Goal: Task Accomplishment & Management: Complete application form

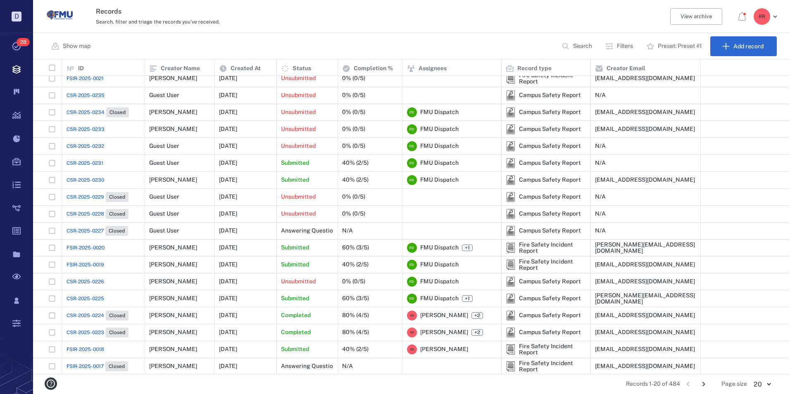
scroll to position [41, 0]
click at [86, 294] on span "CSR-2025-0225" at bounding box center [86, 297] width 38 height 7
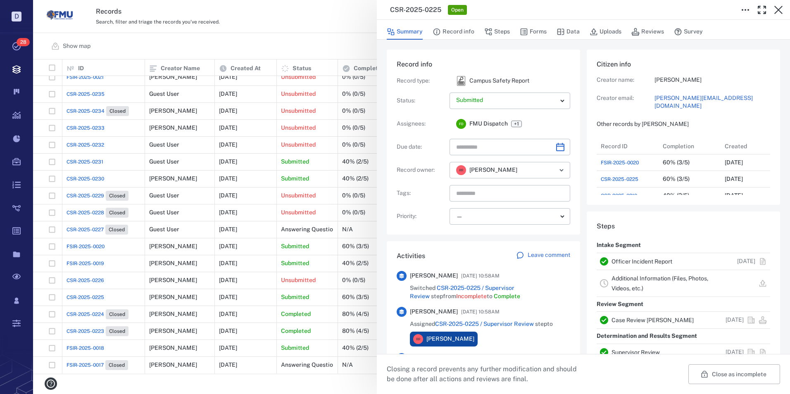
click at [782, 10] on icon "button" at bounding box center [779, 10] width 10 height 10
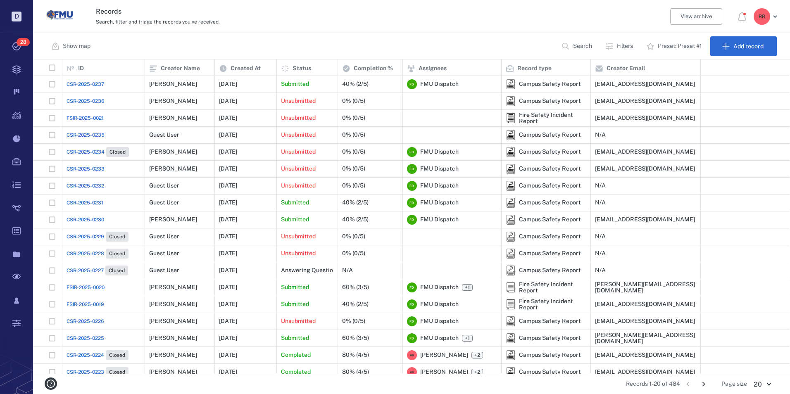
click at [89, 152] on span "CSR-2025-0234" at bounding box center [86, 151] width 38 height 7
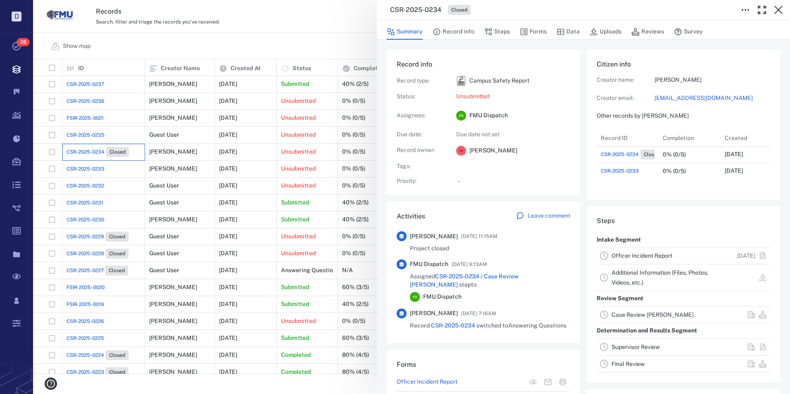
scroll to position [50, 164]
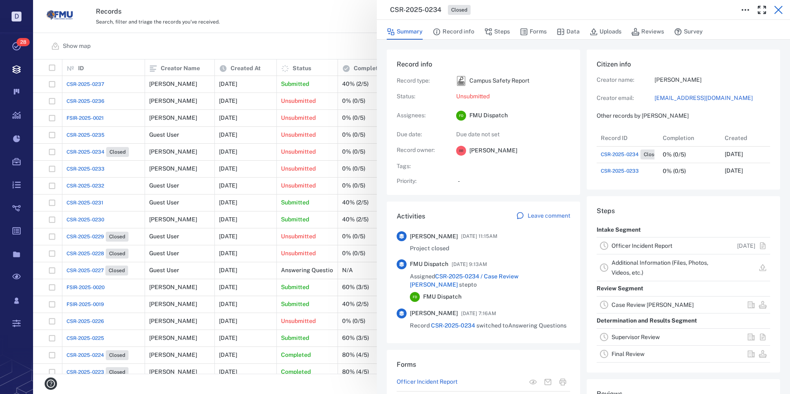
click at [780, 10] on icon "button" at bounding box center [779, 10] width 10 height 10
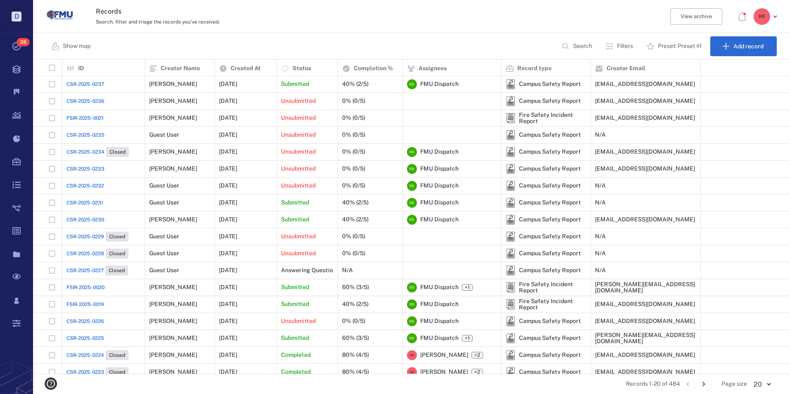
drag, startPoint x: 98, startPoint y: 167, endPoint x: 81, endPoint y: 169, distance: 17.2
click at [81, 169] on span "CSR-2025-0233" at bounding box center [86, 168] width 38 height 7
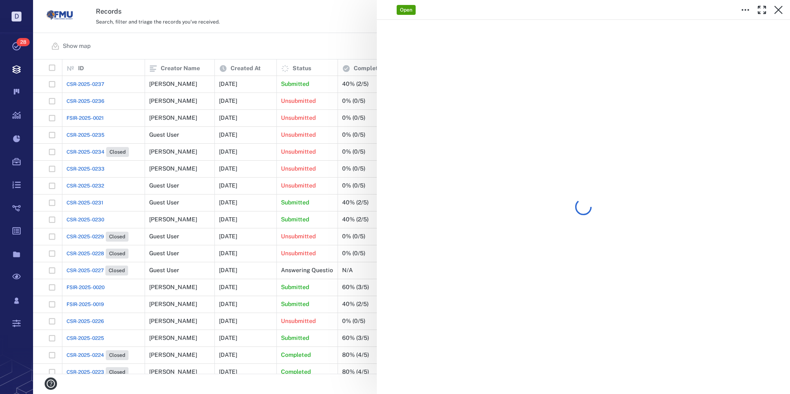
click at [81, 168] on div "Open" at bounding box center [411, 197] width 757 height 394
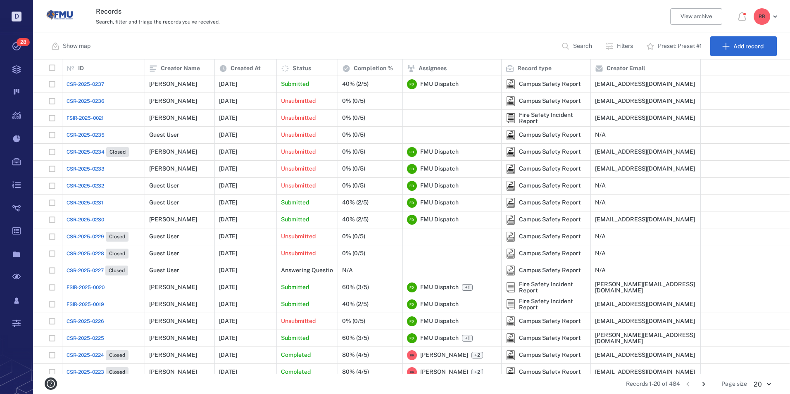
click at [84, 169] on span "CSR-2025-0233" at bounding box center [86, 168] width 38 height 7
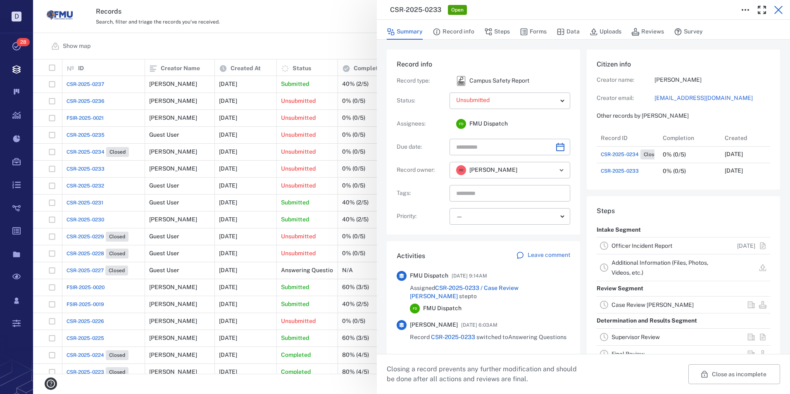
click at [781, 7] on icon "button" at bounding box center [779, 10] width 10 height 10
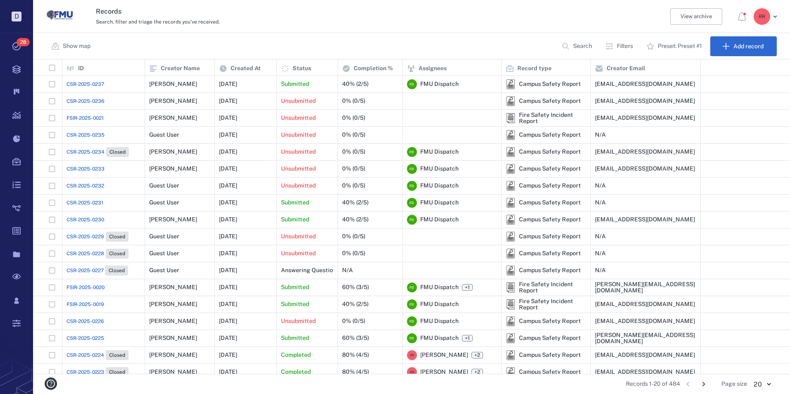
click at [88, 184] on span "CSR-2025-0232" at bounding box center [86, 185] width 38 height 7
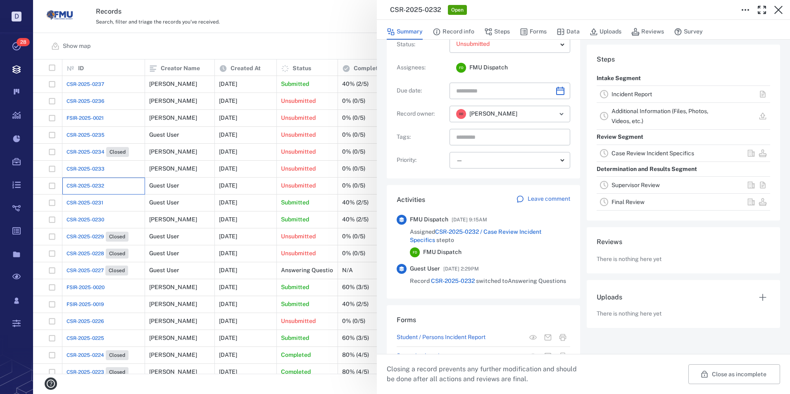
scroll to position [43, 0]
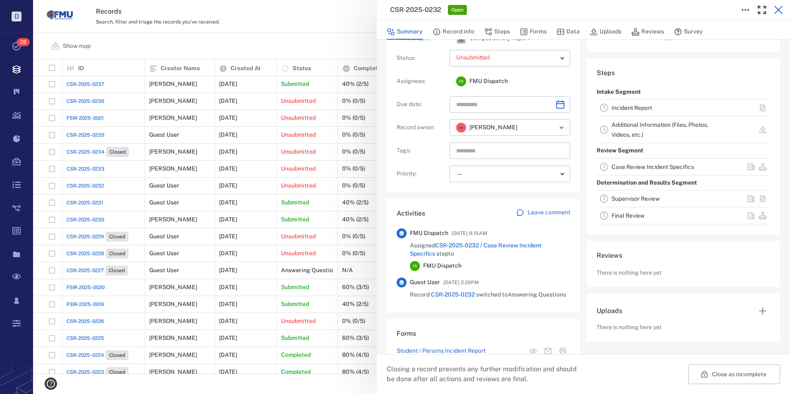
click at [778, 6] on icon "button" at bounding box center [779, 10] width 10 height 10
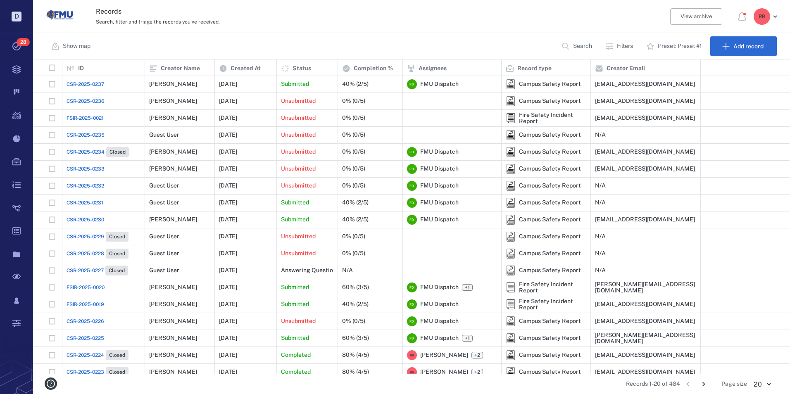
click at [93, 219] on span "CSR-2025-0230" at bounding box center [86, 219] width 38 height 7
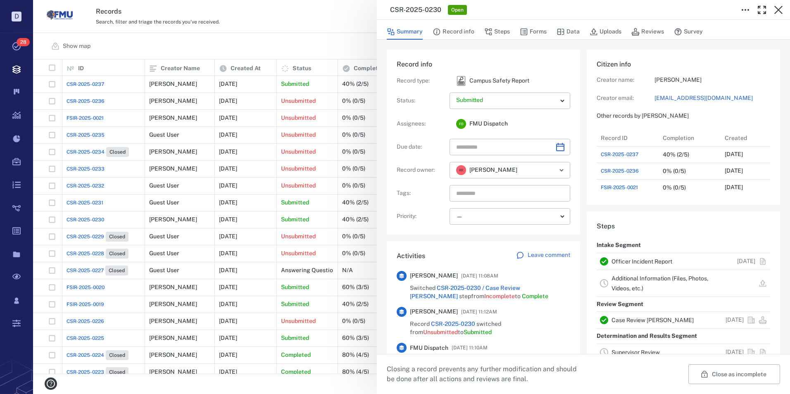
click at [630, 261] on link "Officer Incident Report" at bounding box center [642, 261] width 61 height 7
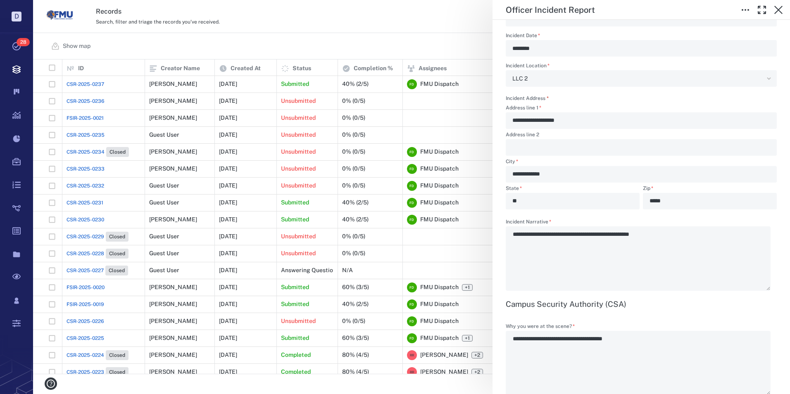
scroll to position [744, 0]
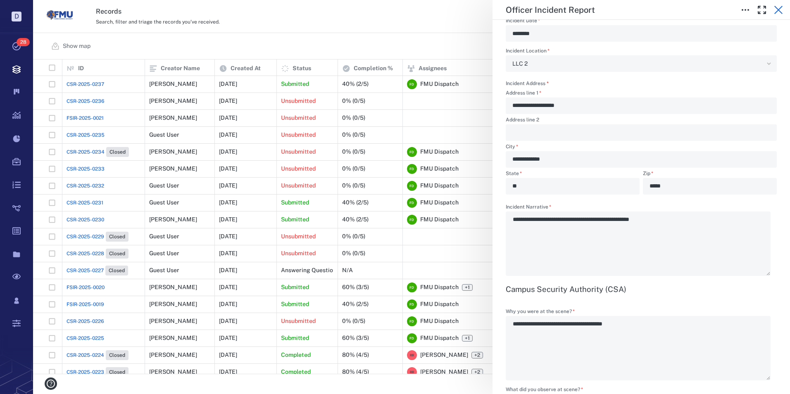
click at [779, 9] on icon "button" at bounding box center [779, 10] width 8 height 8
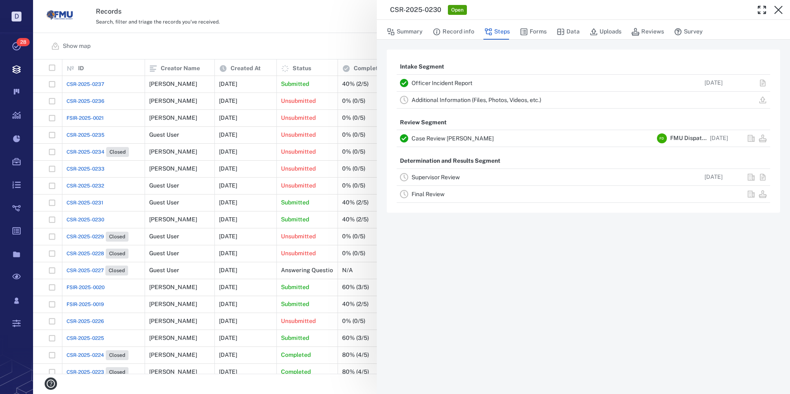
drag, startPoint x: 781, startPoint y: 6, endPoint x: 742, endPoint y: 17, distance: 40.3
click at [781, 6] on icon "button" at bounding box center [779, 10] width 10 height 10
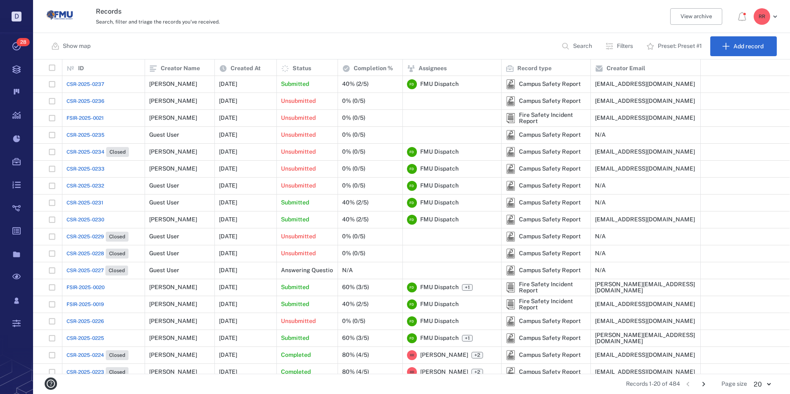
click at [87, 135] on span "CSR-2025-0235" at bounding box center [86, 134] width 38 height 7
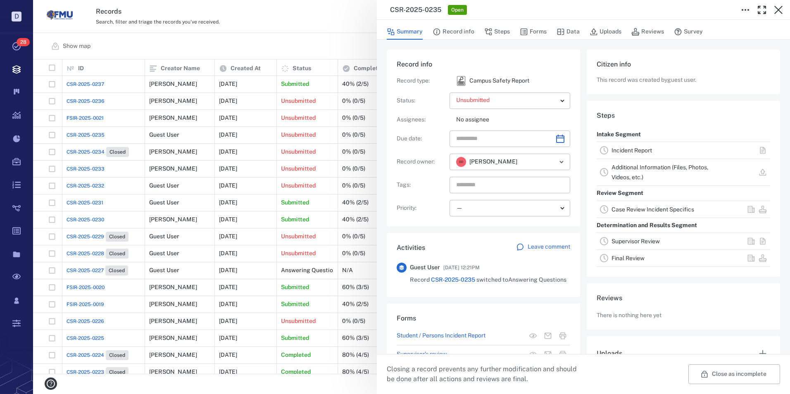
click at [635, 148] on link "Incident Report" at bounding box center [632, 150] width 41 height 7
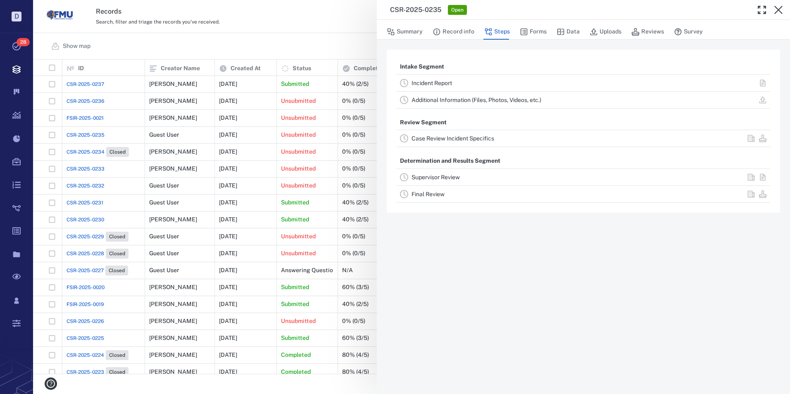
click at [437, 84] on link "Incident Report" at bounding box center [432, 83] width 41 height 7
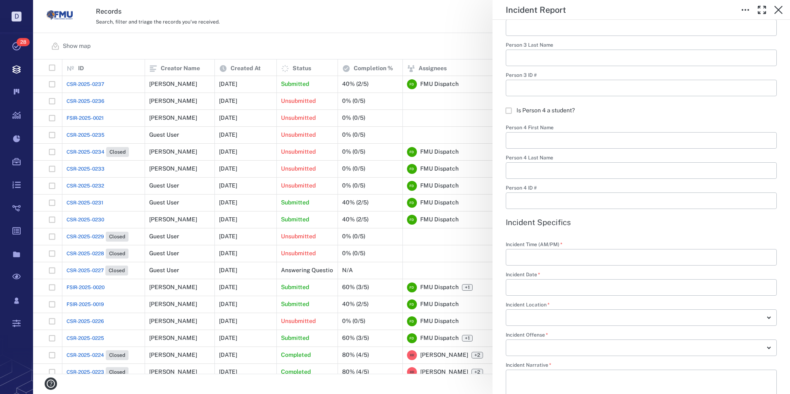
scroll to position [951, 0]
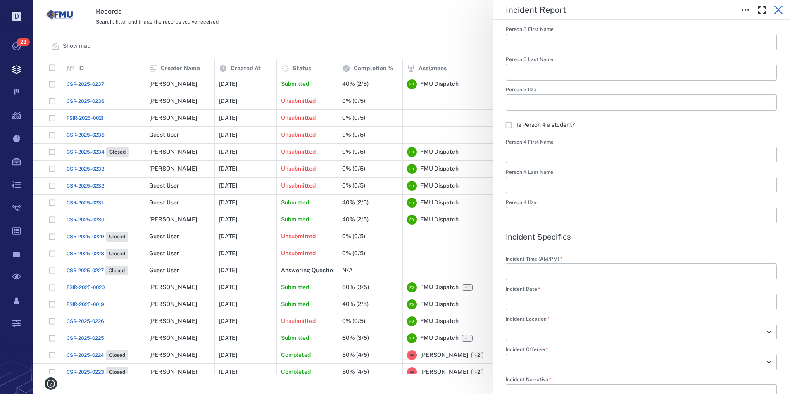
click at [780, 9] on icon "button" at bounding box center [779, 10] width 8 height 8
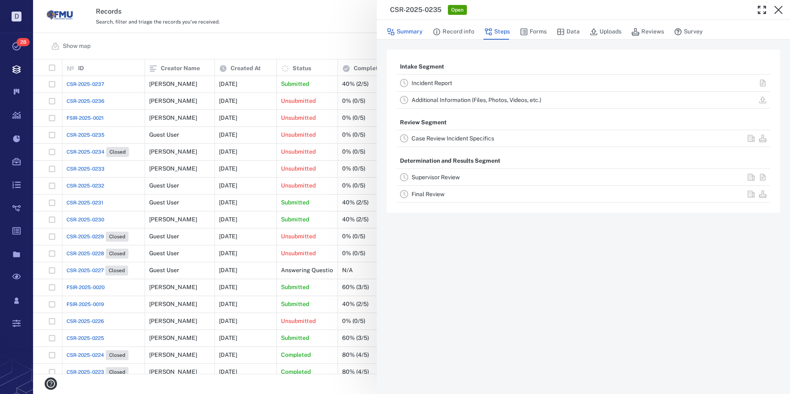
click at [415, 32] on button "Summary" at bounding box center [405, 32] width 36 height 16
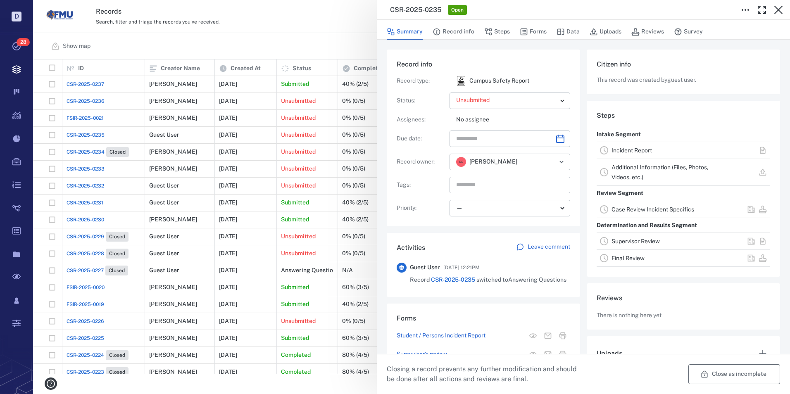
click at [708, 374] on button "Close as incomplete" at bounding box center [735, 375] width 92 height 20
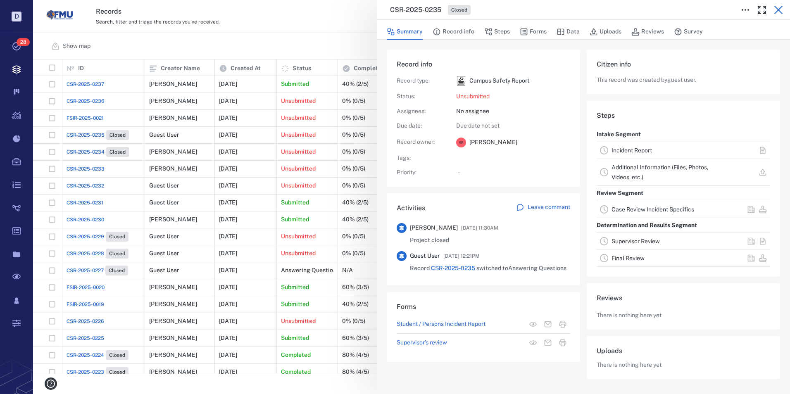
click at [780, 10] on icon "button" at bounding box center [779, 10] width 10 height 10
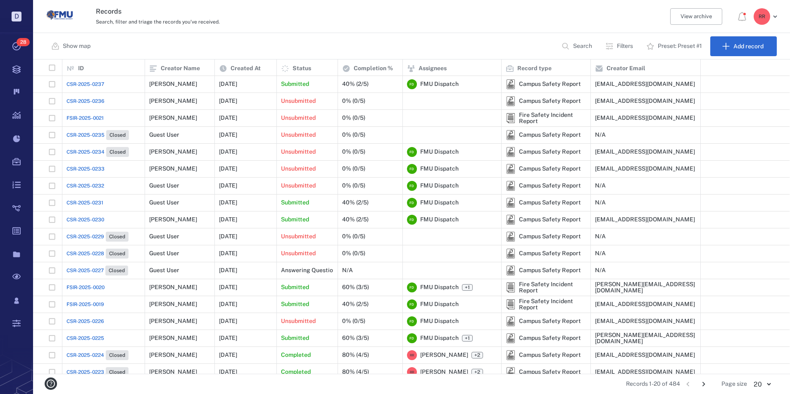
click at [95, 117] on span "FSIR-2025-0021" at bounding box center [85, 117] width 37 height 7
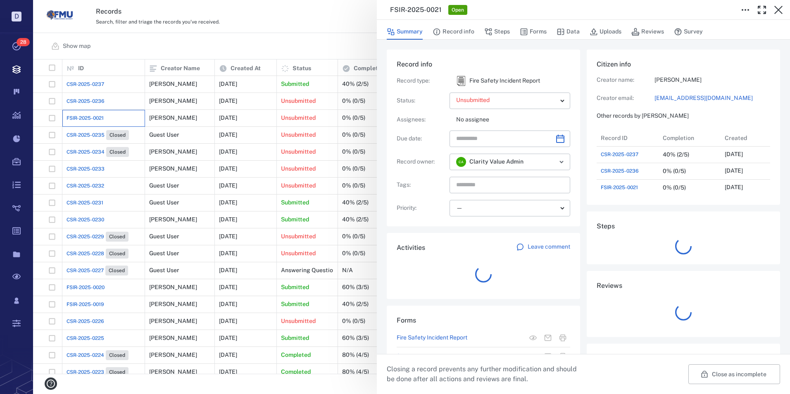
scroll to position [149, 158]
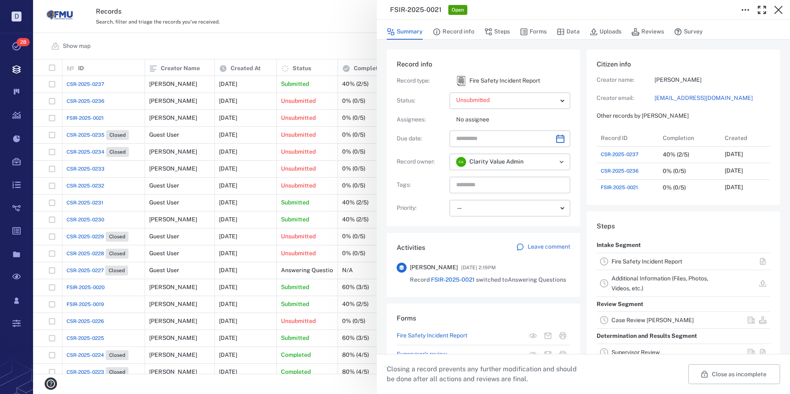
click at [646, 261] on link "Fire Safety Incident Report" at bounding box center [647, 261] width 71 height 7
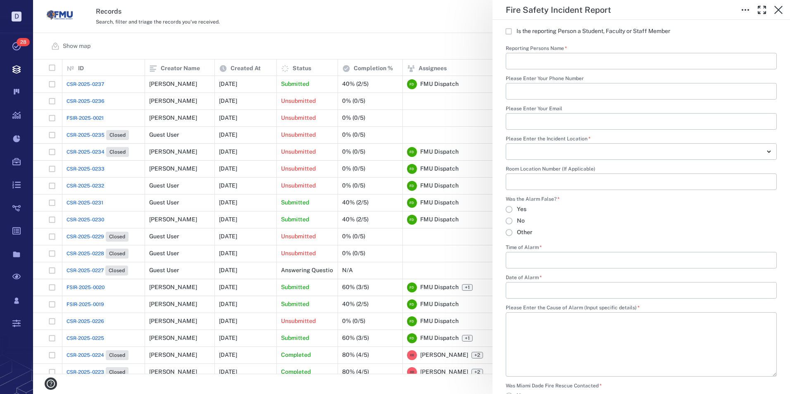
scroll to position [312, 0]
click at [779, 10] on icon "button" at bounding box center [779, 10] width 8 height 8
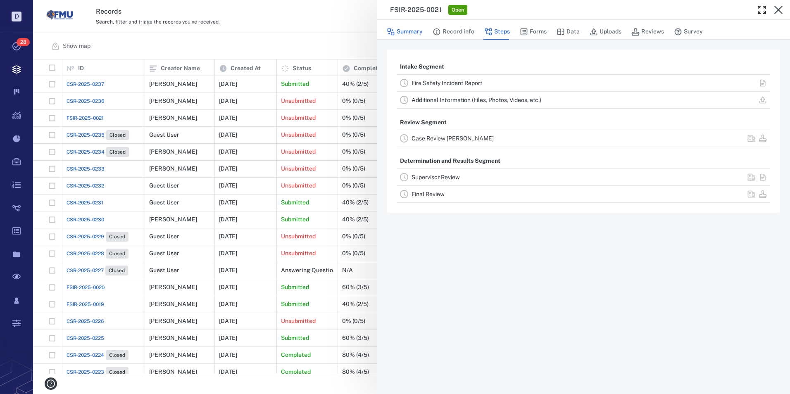
click at [413, 32] on button "Summary" at bounding box center [405, 32] width 36 height 16
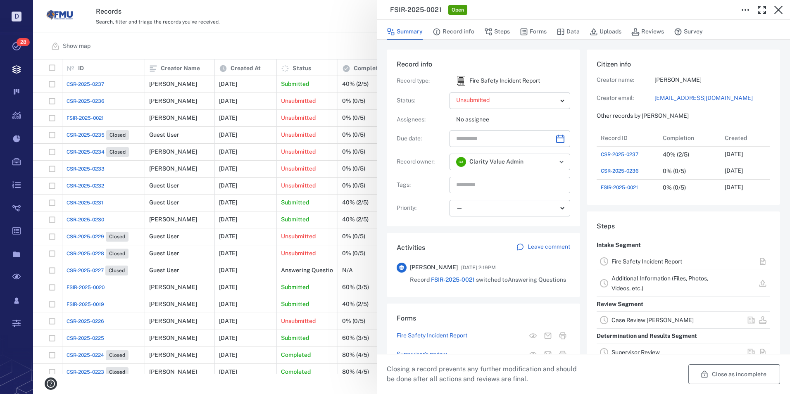
click at [726, 372] on button "Close as incomplete" at bounding box center [735, 375] width 92 height 20
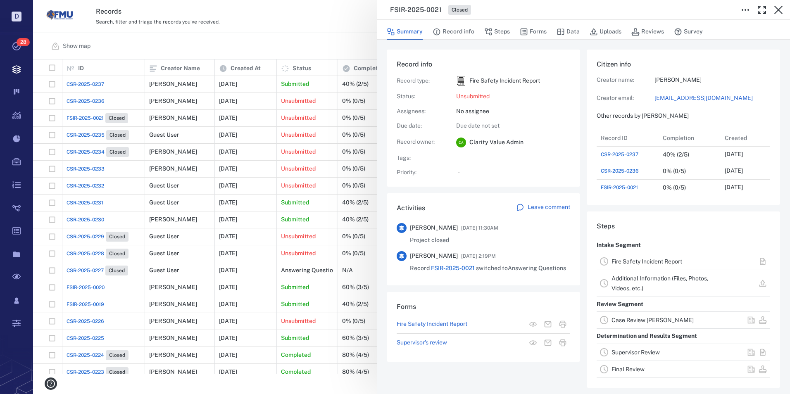
drag, startPoint x: 782, startPoint y: 10, endPoint x: 530, endPoint y: 77, distance: 260.6
click at [782, 10] on icon "button" at bounding box center [779, 10] width 10 height 10
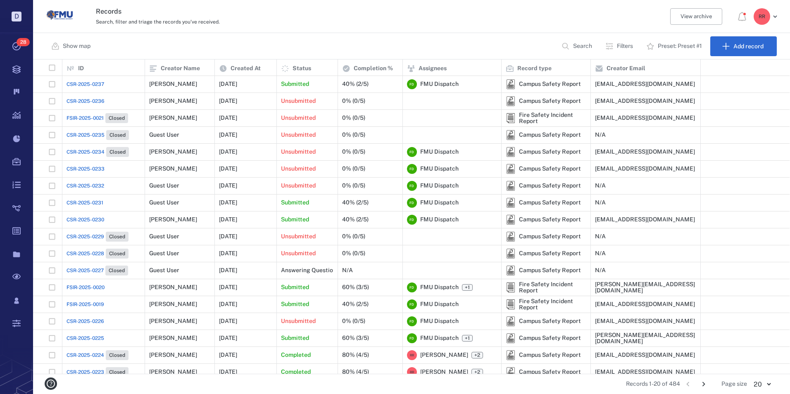
click at [91, 100] on span "CSR-2025-0236" at bounding box center [86, 101] width 38 height 7
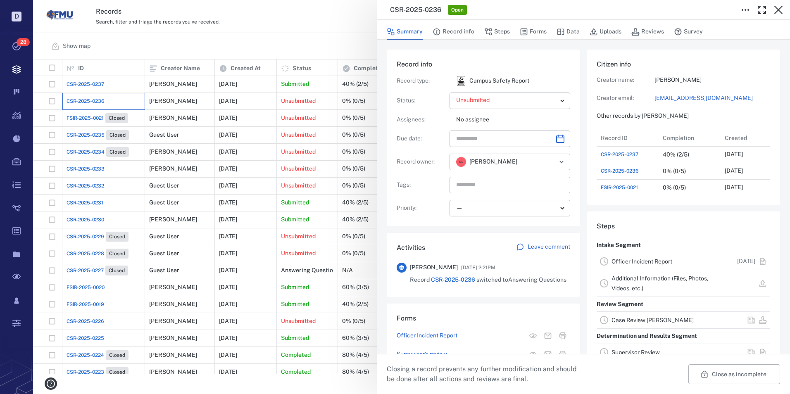
scroll to position [149, 158]
click at [624, 257] on div "Officer Incident Report" at bounding box center [663, 262] width 102 height 10
click at [627, 260] on link "Officer Incident Report" at bounding box center [642, 261] width 61 height 7
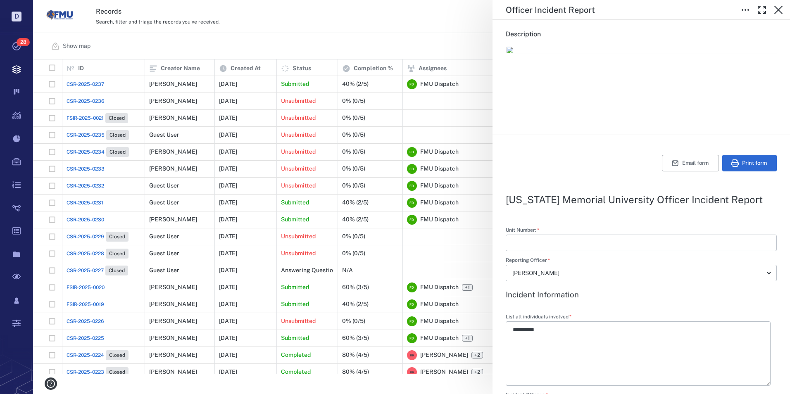
scroll to position [91, 0]
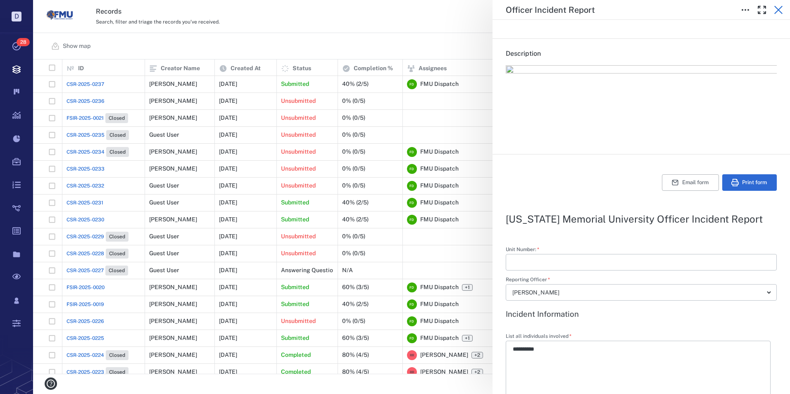
click at [778, 9] on icon "button" at bounding box center [779, 10] width 10 height 10
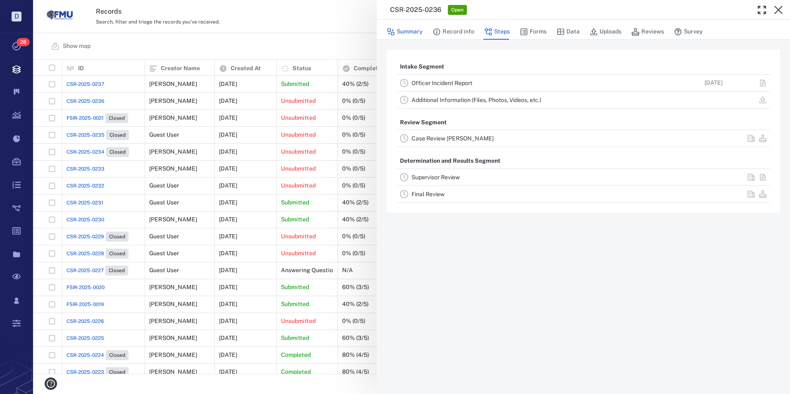
click at [412, 29] on button "Summary" at bounding box center [405, 32] width 36 height 16
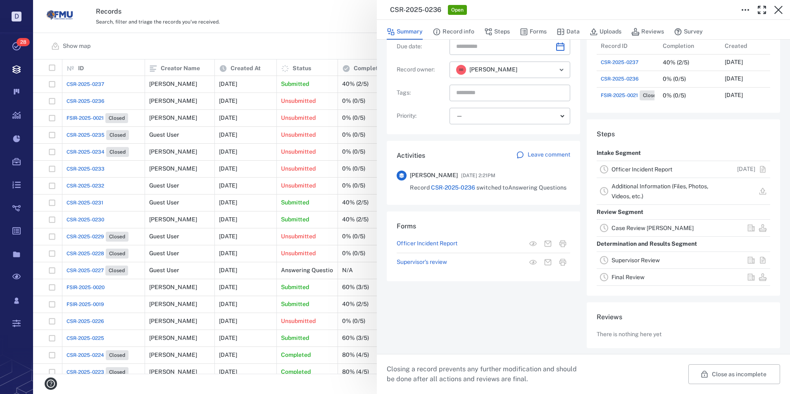
scroll to position [148, 0]
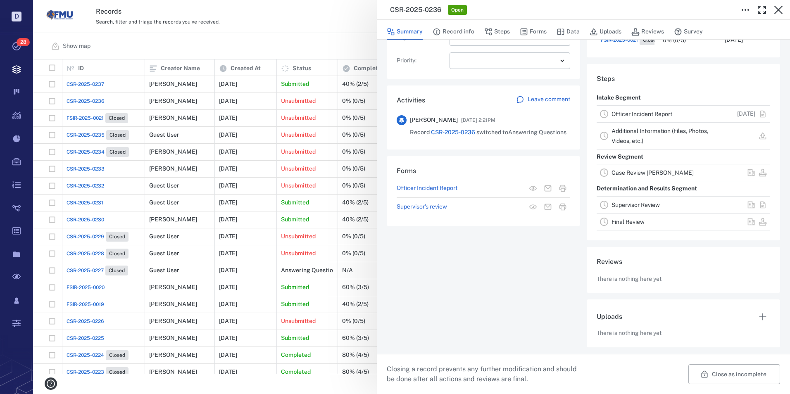
drag, startPoint x: 737, startPoint y: 372, endPoint x: 745, endPoint y: 367, distance: 9.9
click at [737, 372] on button "Close as incomplete" at bounding box center [735, 375] width 92 height 20
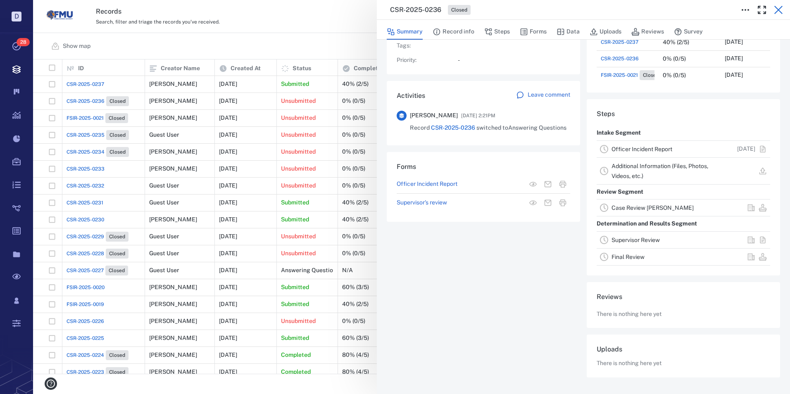
scroll to position [112, 0]
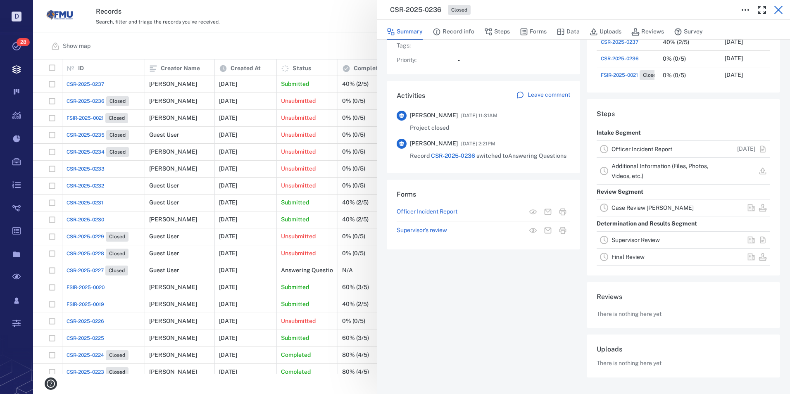
click at [778, 8] on icon "button" at bounding box center [779, 10] width 10 height 10
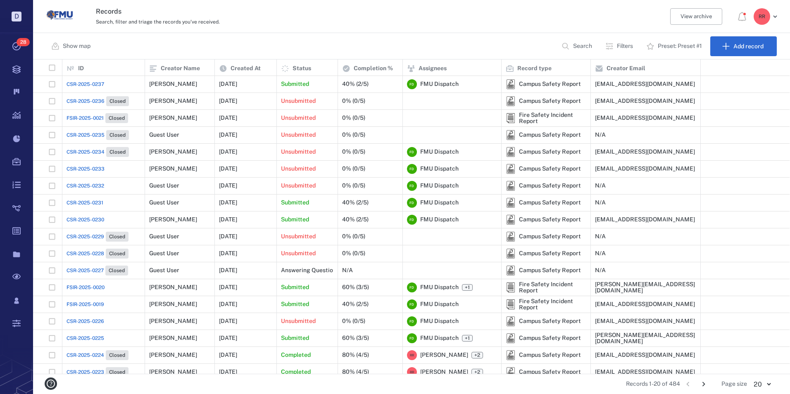
click at [90, 82] on span "CSR-2025-0237" at bounding box center [86, 84] width 38 height 7
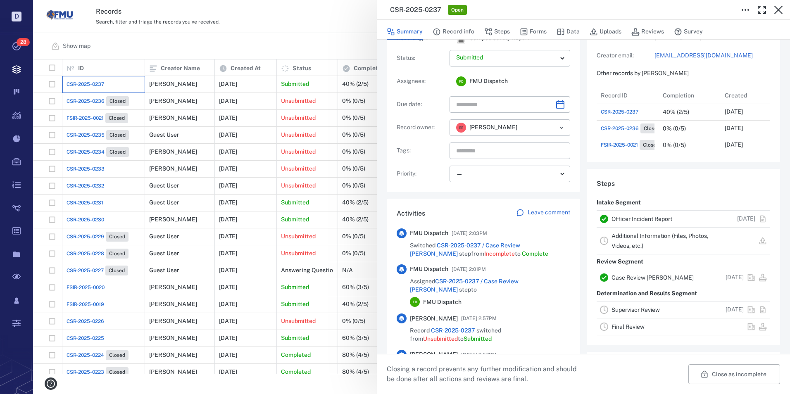
scroll to position [41, 0]
click at [637, 216] on div "Officer Incident Report" at bounding box center [663, 220] width 102 height 10
drag, startPoint x: 637, startPoint y: 216, endPoint x: 613, endPoint y: 219, distance: 24.6
click at [613, 219] on link "Officer Incident Report" at bounding box center [642, 220] width 61 height 7
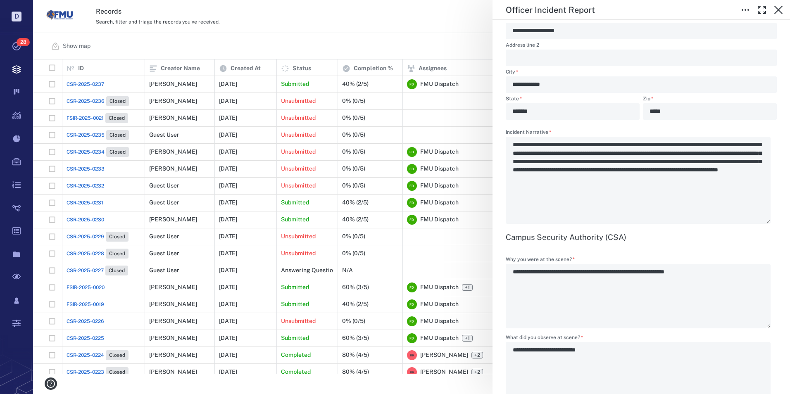
scroll to position [661, 0]
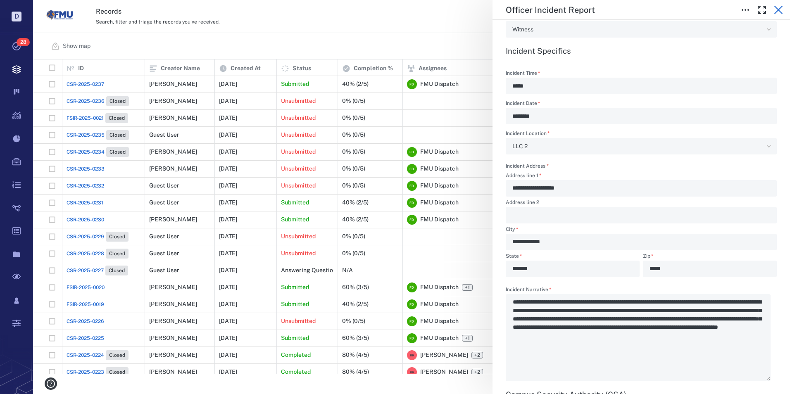
click at [781, 9] on icon "button" at bounding box center [779, 10] width 10 height 10
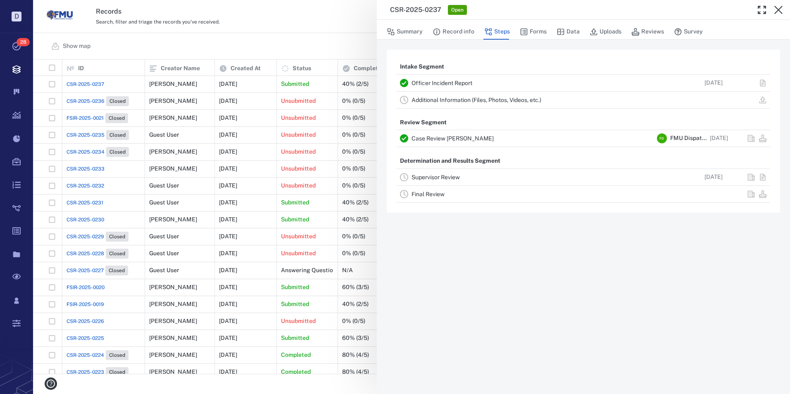
click at [438, 137] on link "Case Review [PERSON_NAME]" at bounding box center [453, 138] width 82 height 7
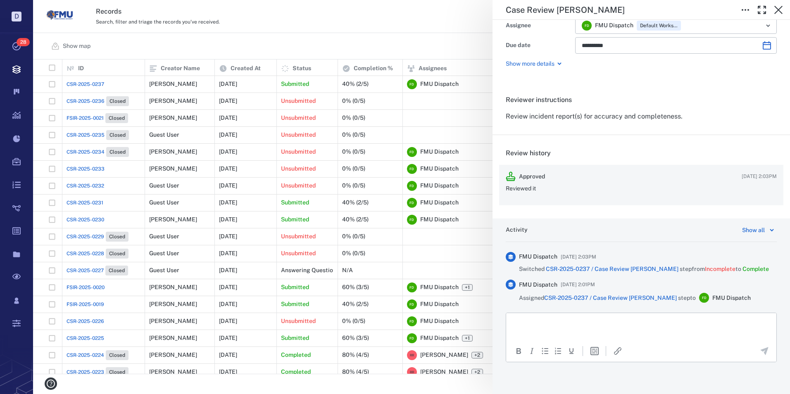
scroll to position [52, 0]
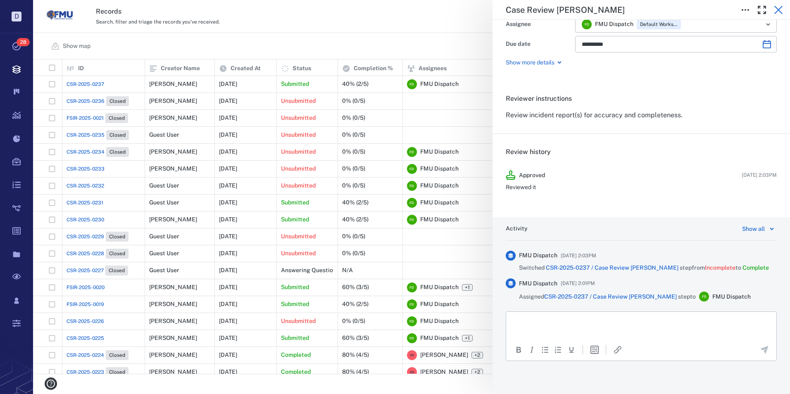
click at [783, 10] on icon "button" at bounding box center [779, 10] width 10 height 10
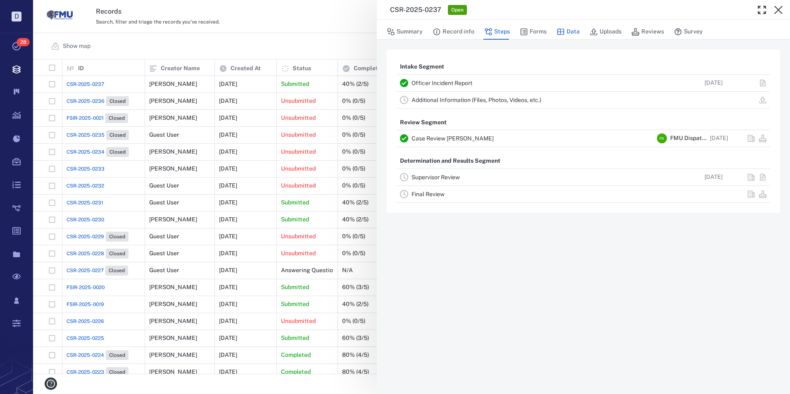
click at [568, 30] on button "Data" at bounding box center [568, 32] width 23 height 16
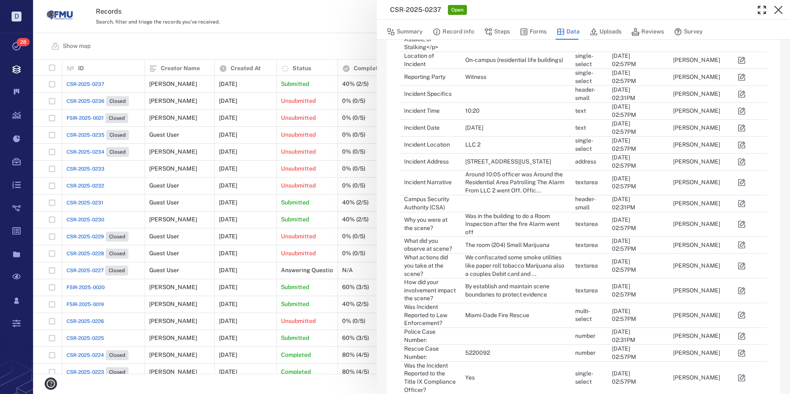
scroll to position [372, 0]
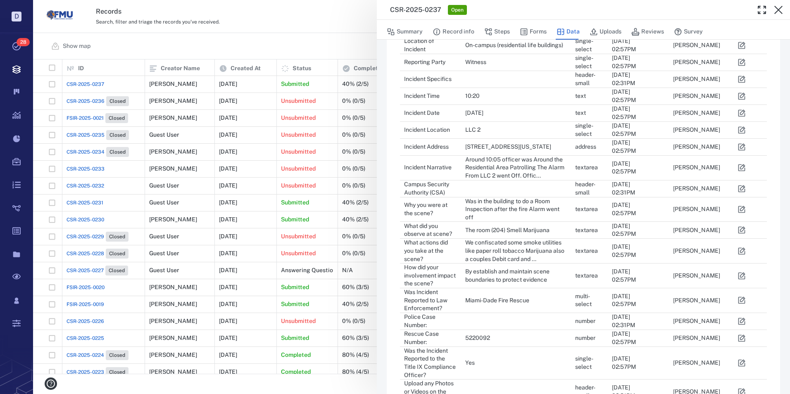
click at [743, 164] on icon "button" at bounding box center [742, 167] width 7 height 7
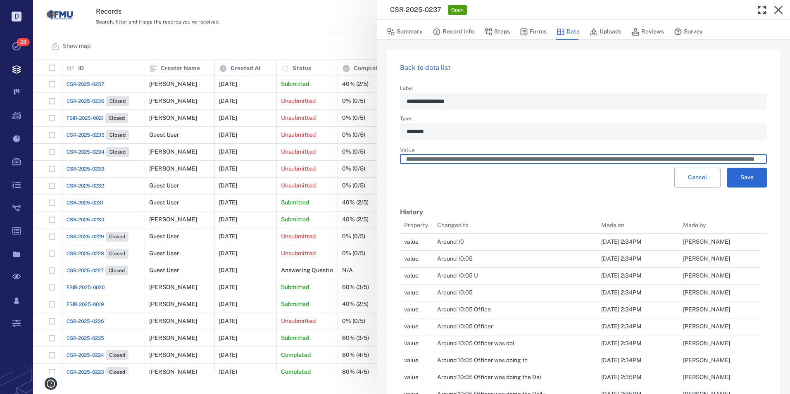
scroll to position [0, 899]
drag, startPoint x: 407, startPoint y: 163, endPoint x: 811, endPoint y: 174, distance: 404.8
click at [790, 174] on html "D Tasks 28 Records Boards Dashboard Reports Record types Guide steps Rules Form…" at bounding box center [395, 197] width 790 height 394
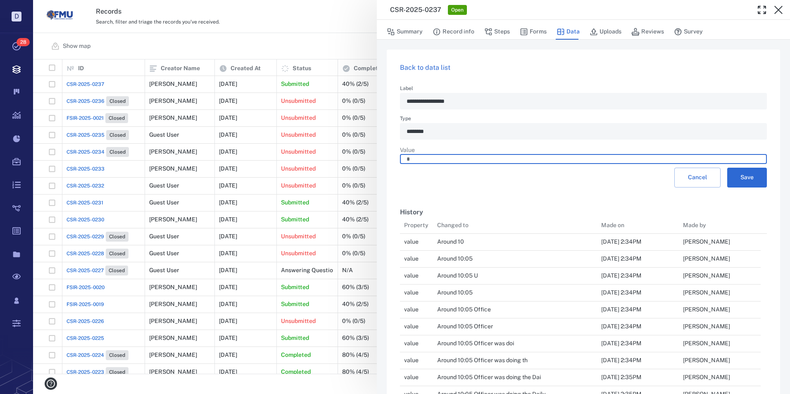
scroll to position [0, 0]
click at [453, 164] on input "**********" at bounding box center [581, 160] width 348 height 10
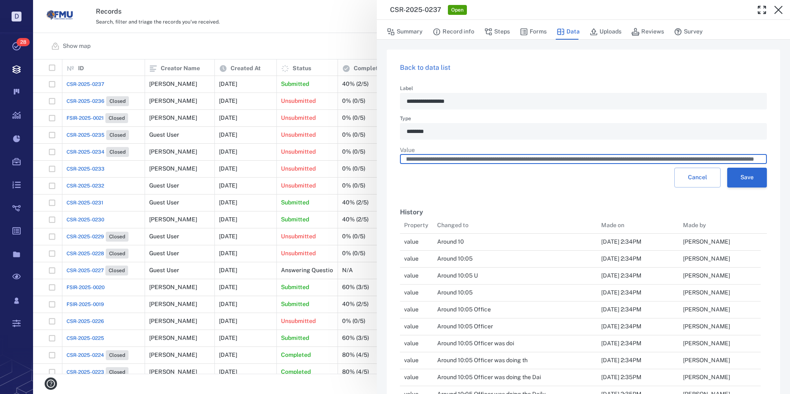
scroll to position [0, 2540]
click at [755, 162] on div "​" at bounding box center [583, 160] width 367 height 10
click at [751, 162] on input "text" at bounding box center [581, 160] width 348 height 10
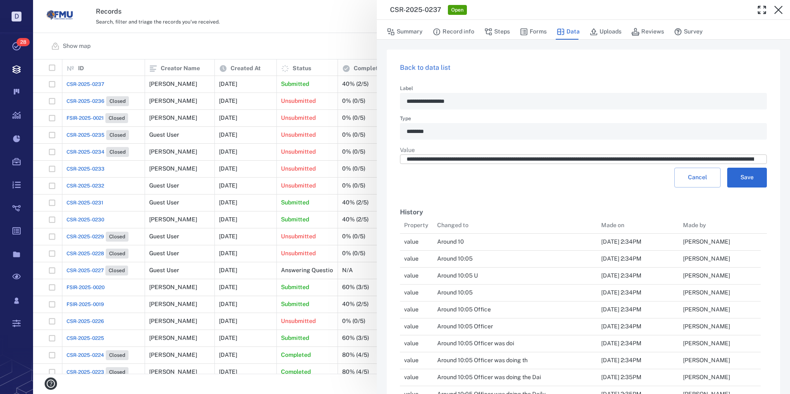
click at [753, 163] on input "text" at bounding box center [581, 160] width 348 height 10
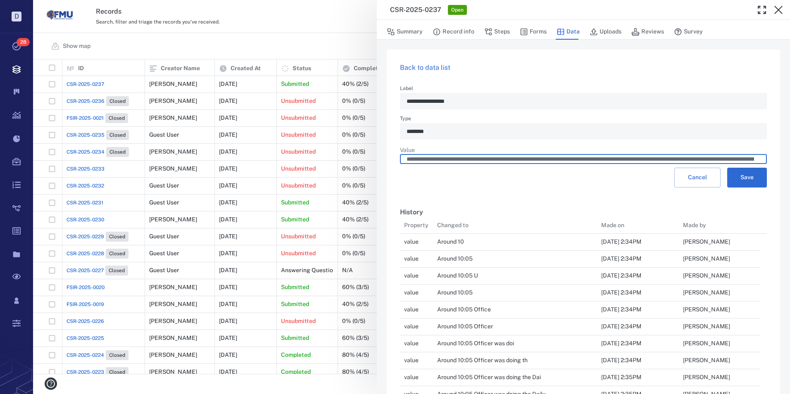
click at [747, 162] on input "text" at bounding box center [581, 160] width 348 height 10
click at [748, 162] on input "text" at bounding box center [581, 160] width 348 height 10
click at [697, 163] on input "text" at bounding box center [581, 160] width 348 height 10
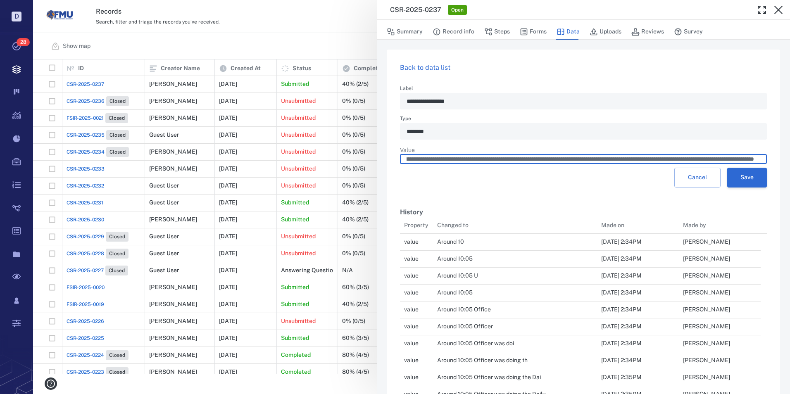
type input "**********"
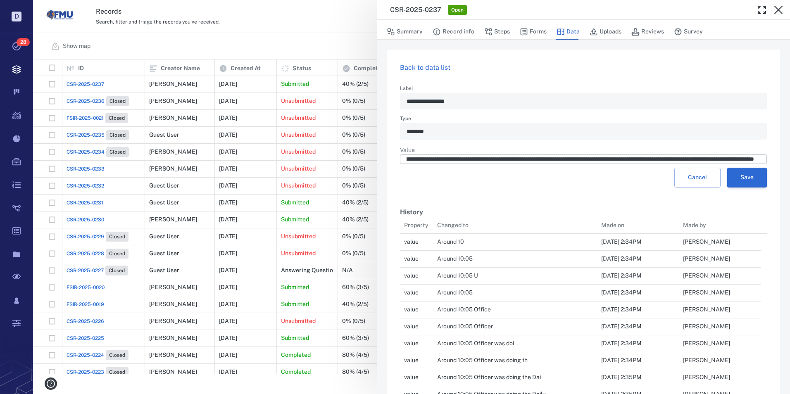
click at [740, 179] on button "Save" at bounding box center [747, 178] width 40 height 20
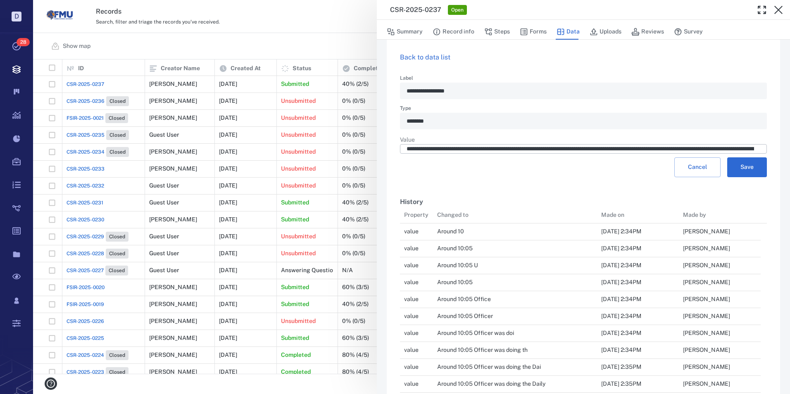
scroll to position [0, 0]
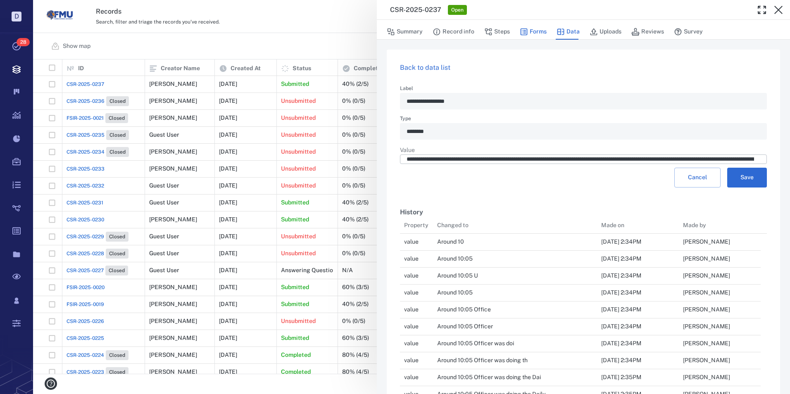
click at [534, 31] on button "Forms" at bounding box center [533, 32] width 27 height 16
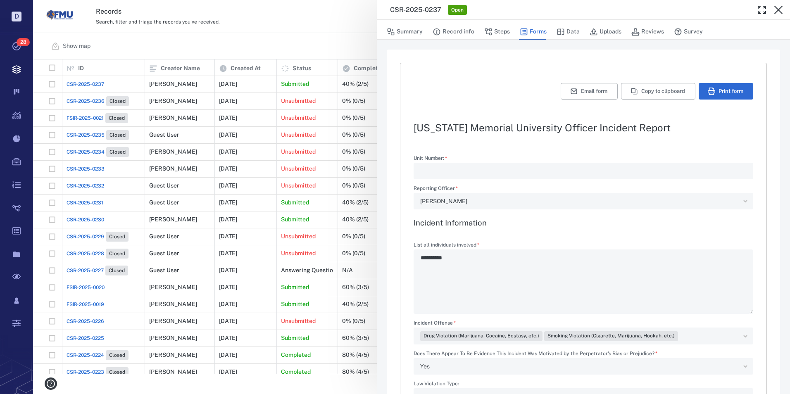
type textarea "*"
type textarea "**********"
type textarea "*"
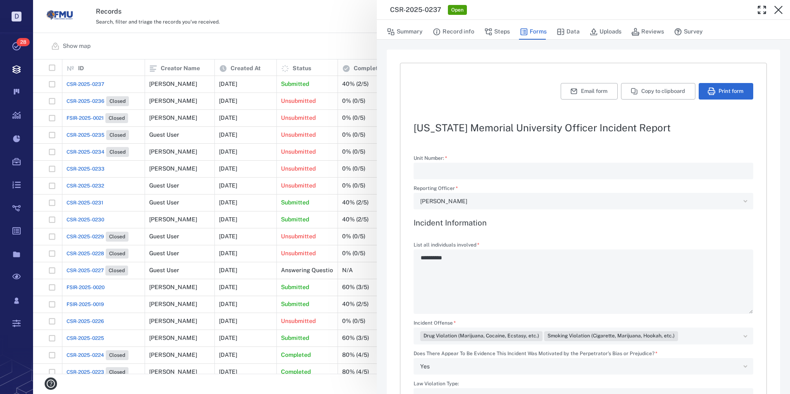
type textarea "*"
click at [569, 31] on button "Data" at bounding box center [568, 32] width 23 height 16
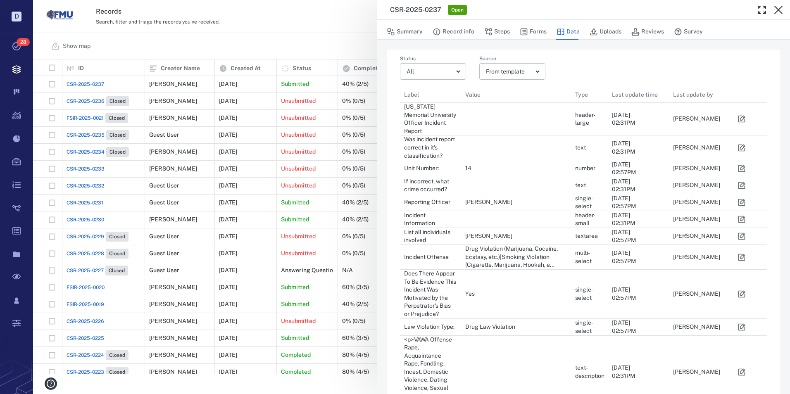
scroll to position [684, 355]
click at [743, 233] on icon "button" at bounding box center [742, 236] width 7 height 7
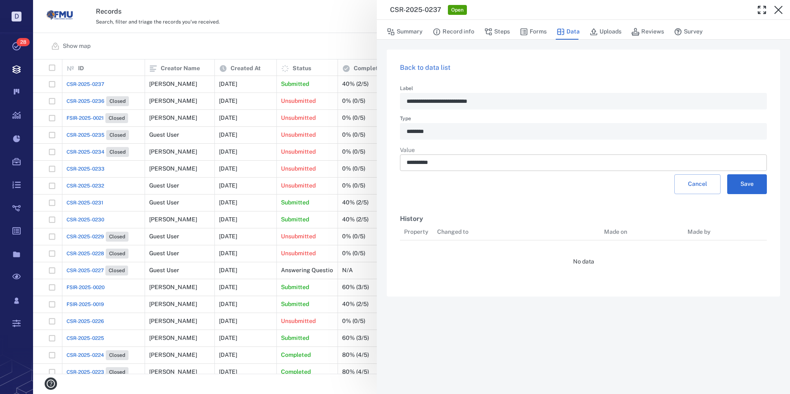
scroll to position [7, 7]
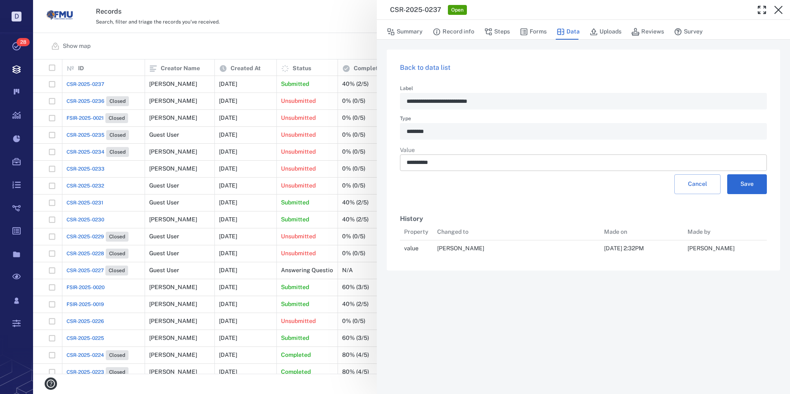
click at [441, 164] on input "**********" at bounding box center [584, 163] width 354 height 17
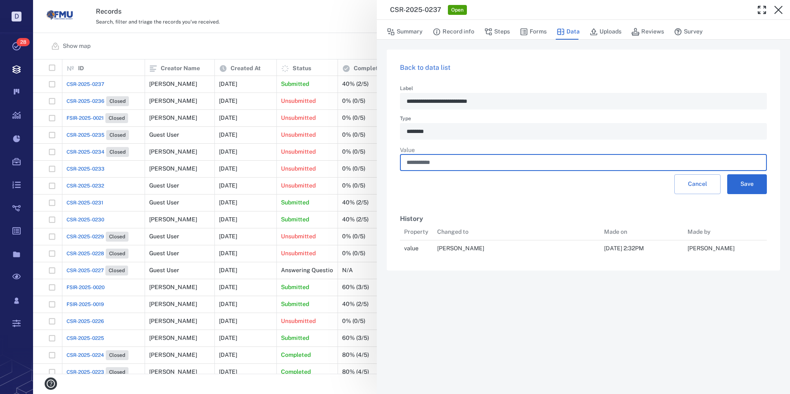
click at [727, 174] on button "Save" at bounding box center [747, 184] width 40 height 20
type input "**********"
click at [744, 182] on button "Save" at bounding box center [747, 184] width 40 height 20
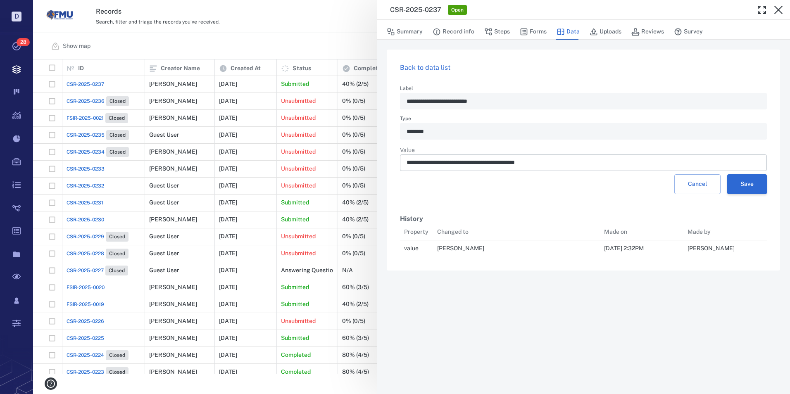
scroll to position [44, 361]
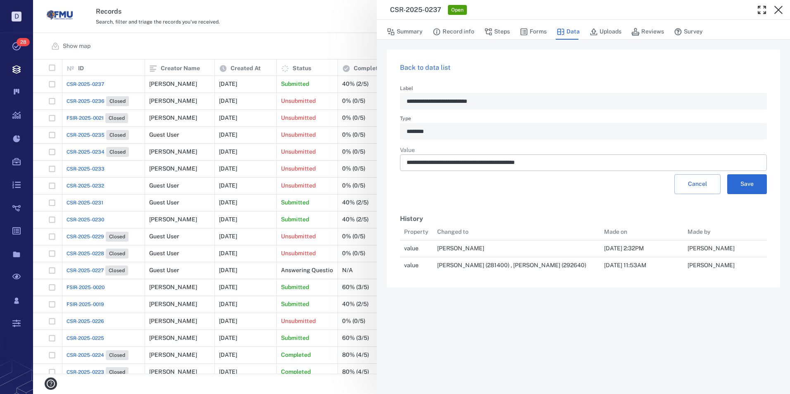
click at [432, 69] on link "Back to data list" at bounding box center [425, 68] width 50 height 8
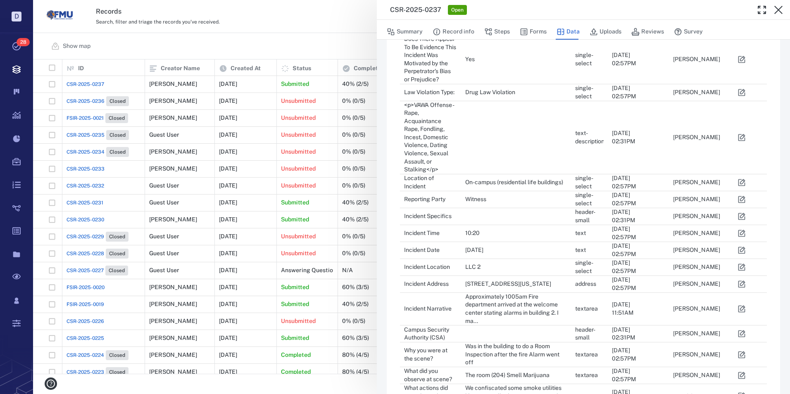
scroll to position [248, 0]
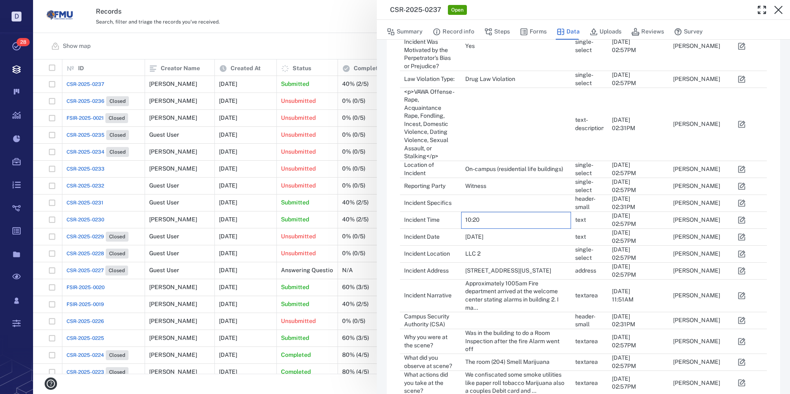
click at [493, 212] on div "10:20" at bounding box center [516, 220] width 102 height 17
click at [739, 217] on icon "button" at bounding box center [742, 220] width 7 height 7
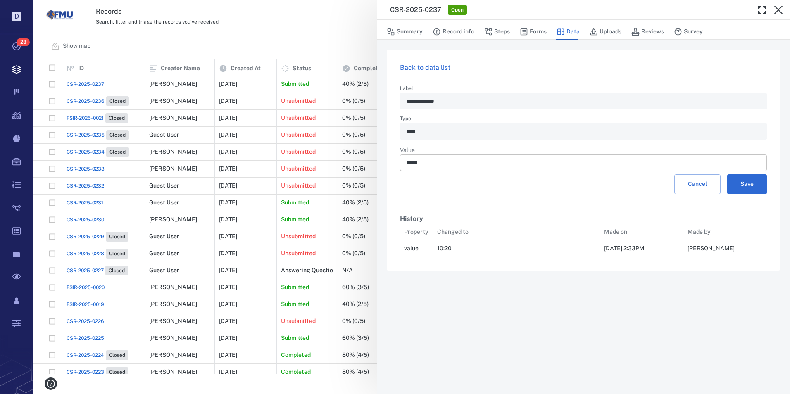
scroll to position [27, 361]
click at [430, 162] on input "*****" at bounding box center [584, 163] width 354 height 17
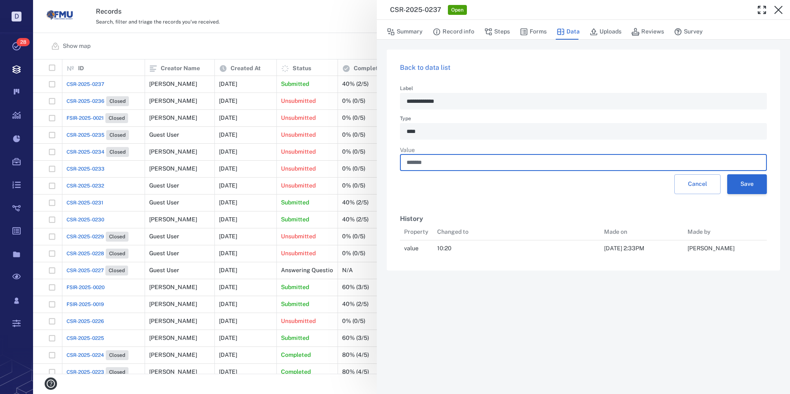
type input "*******"
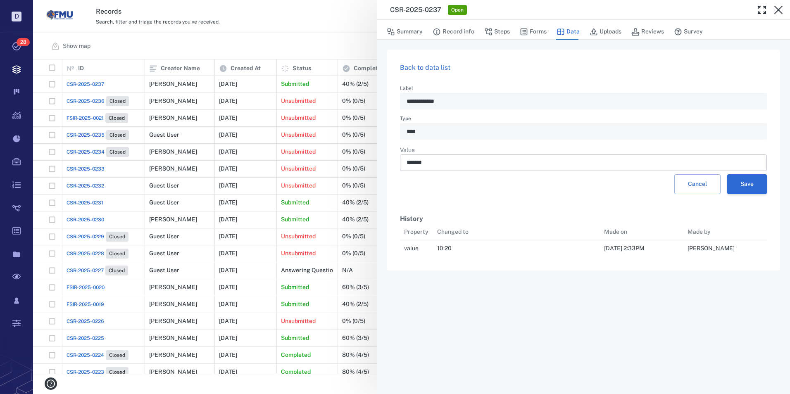
click at [749, 181] on button "Save" at bounding box center [747, 184] width 40 height 20
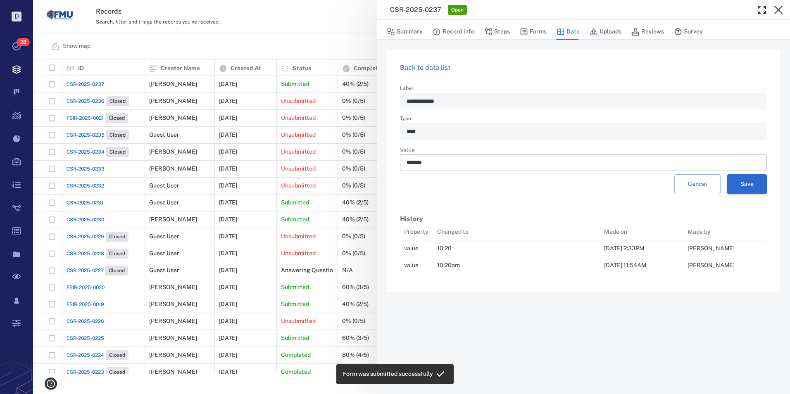
scroll to position [44, 361]
click at [527, 31] on icon "button" at bounding box center [524, 32] width 7 height 7
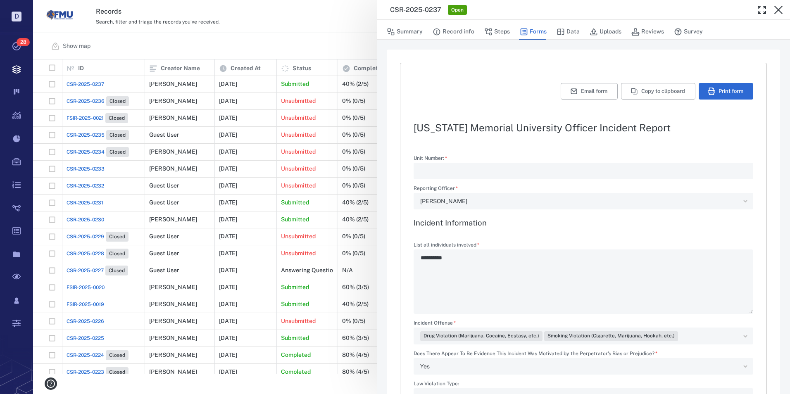
type textarea "**********"
type textarea "*"
type input "*******"
type textarea "*"
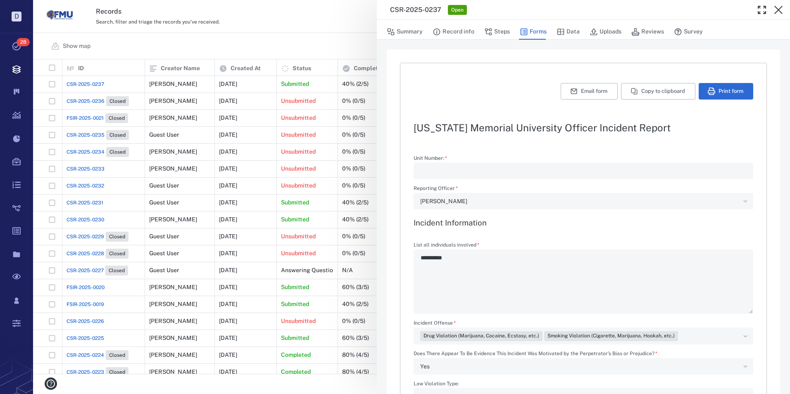
type textarea "*"
click at [583, 92] on button "Email form" at bounding box center [589, 91] width 57 height 17
type textarea "*"
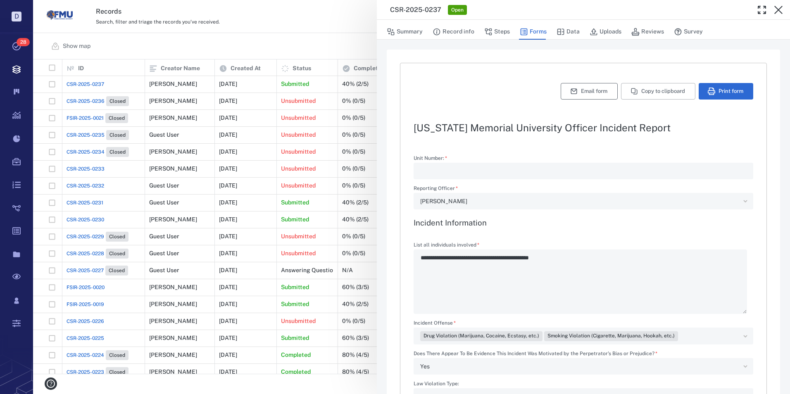
type textarea "*"
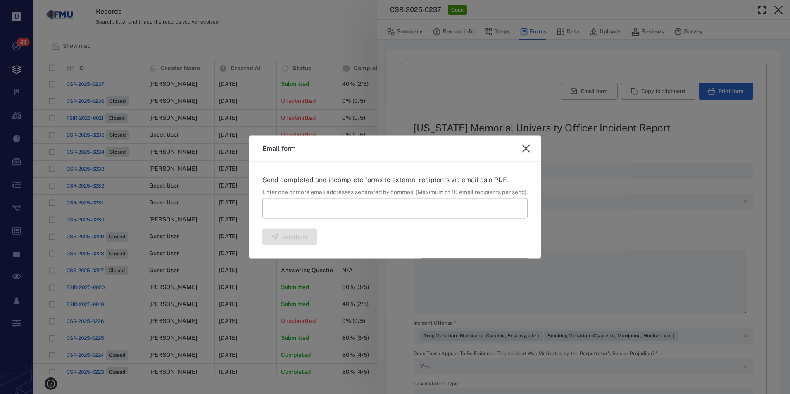
click at [319, 209] on input at bounding box center [394, 208] width 265 height 21
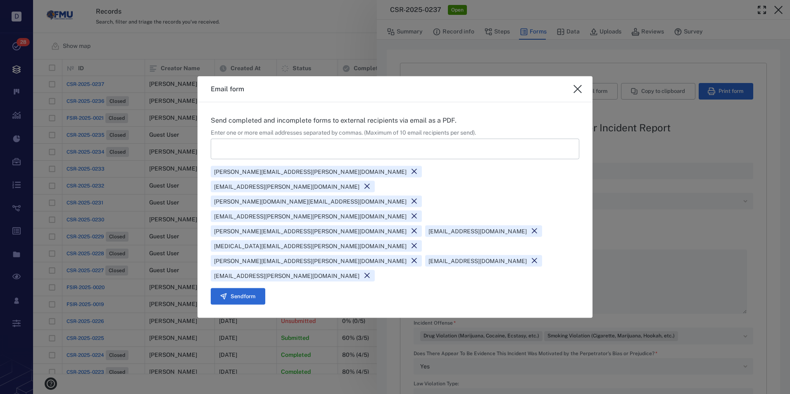
click at [410, 220] on icon at bounding box center [414, 216] width 8 height 8
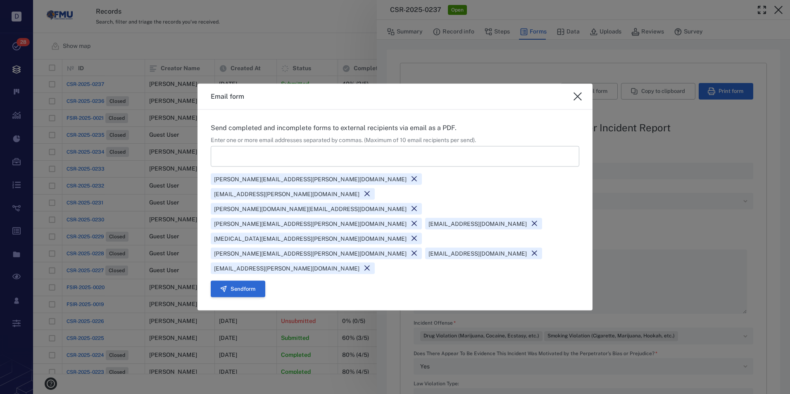
click at [253, 281] on button "Send form" at bounding box center [238, 289] width 55 height 17
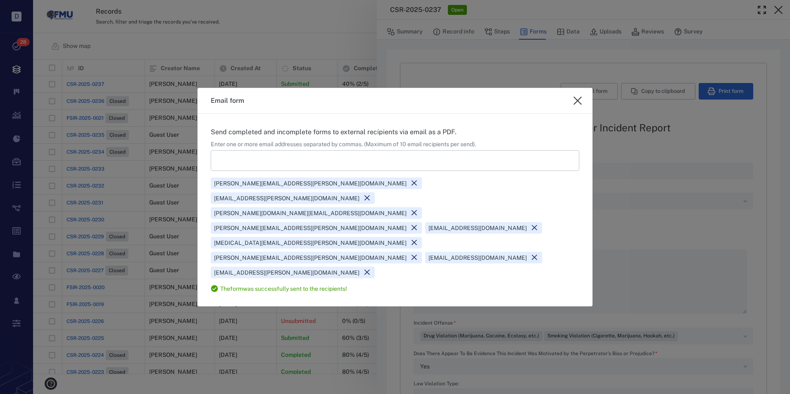
click at [579, 106] on icon "close" at bounding box center [578, 101] width 10 height 10
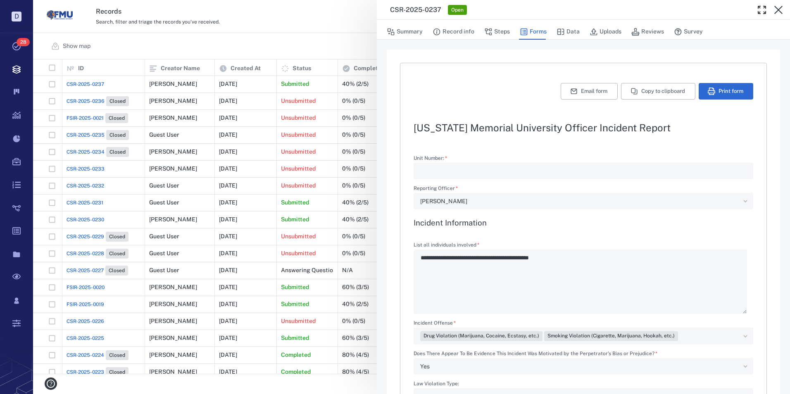
type textarea "*"
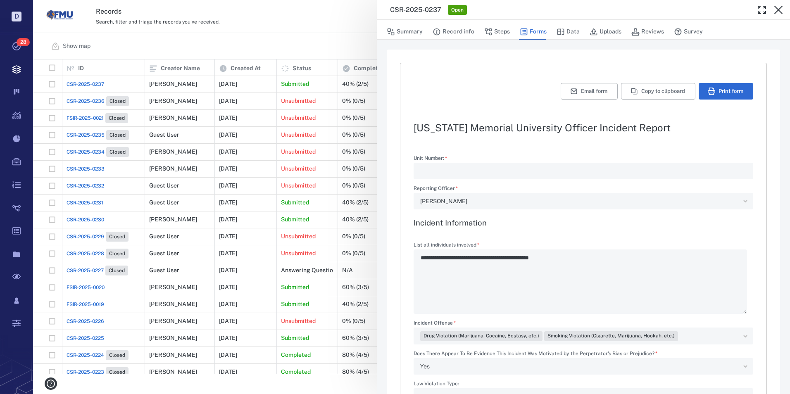
type textarea "*"
click at [405, 32] on button "Summary" at bounding box center [405, 32] width 36 height 16
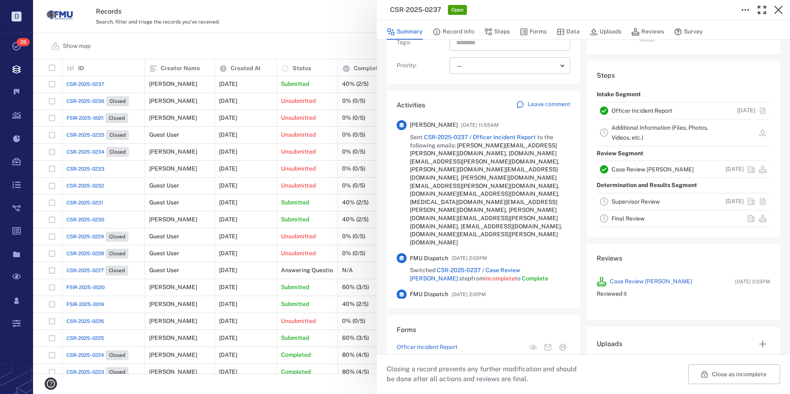
scroll to position [165, 0]
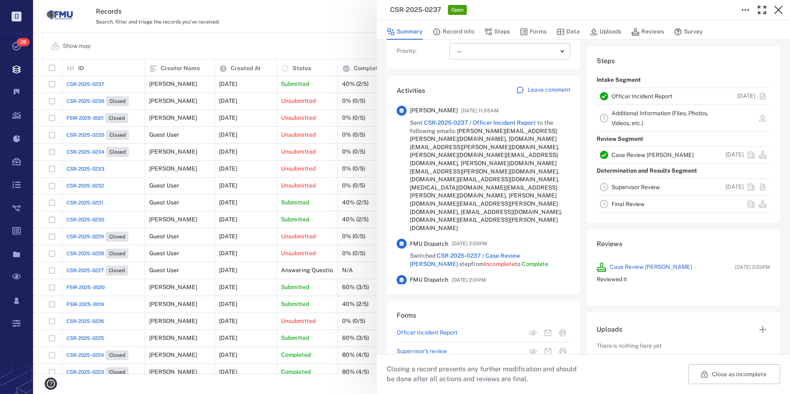
click at [634, 187] on link "Supervisor Review" at bounding box center [636, 187] width 48 height 7
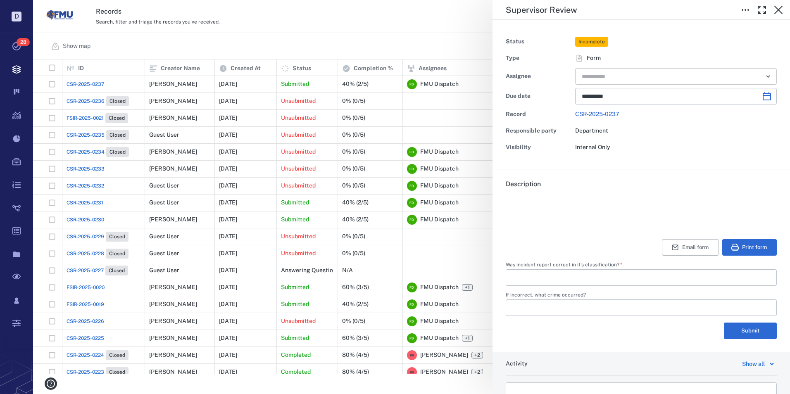
click at [599, 75] on input "text" at bounding box center [666, 77] width 171 height 12
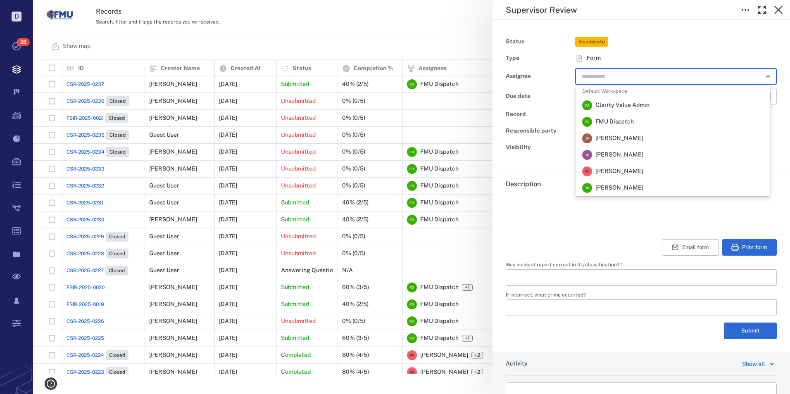
click at [619, 170] on span "[PERSON_NAME]" at bounding box center [620, 171] width 48 height 8
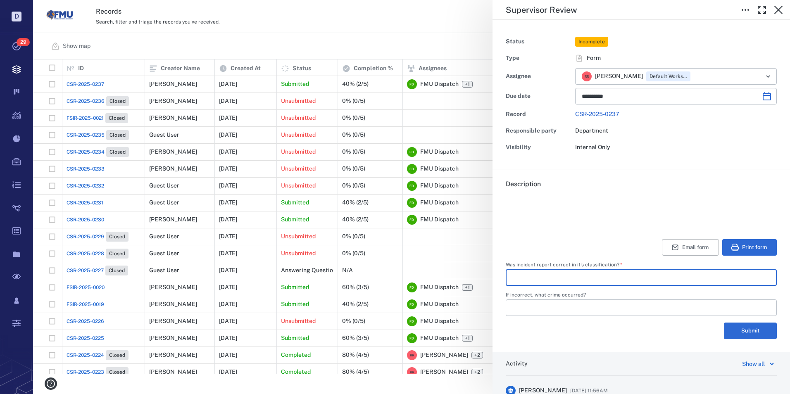
click at [577, 278] on input "Was incident report correct in it's classification?   *" at bounding box center [641, 277] width 258 height 17
type input "***"
click at [735, 332] on button "Submit" at bounding box center [750, 331] width 53 height 17
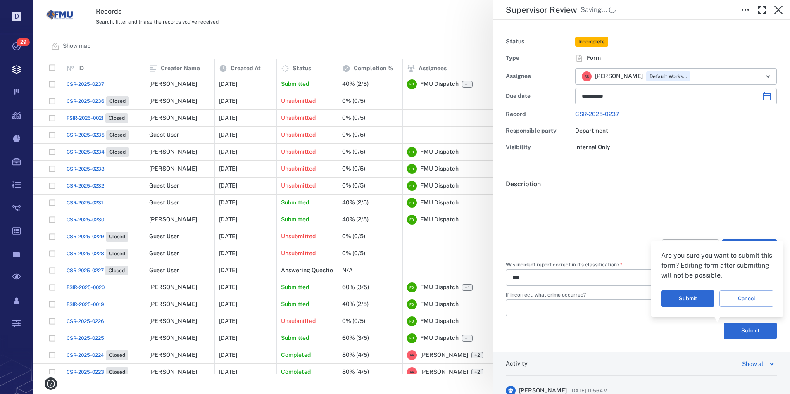
click at [682, 288] on div "Submit Cancel" at bounding box center [717, 294] width 112 height 26
click at [682, 297] on button "Submit" at bounding box center [687, 299] width 53 height 17
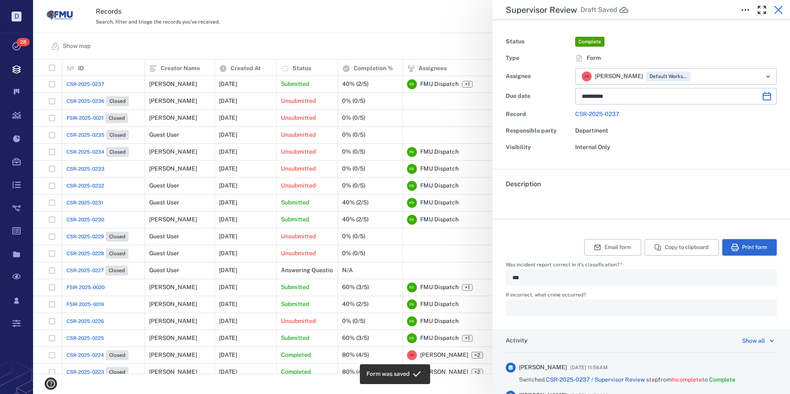
click at [779, 8] on icon "button" at bounding box center [779, 10] width 10 height 10
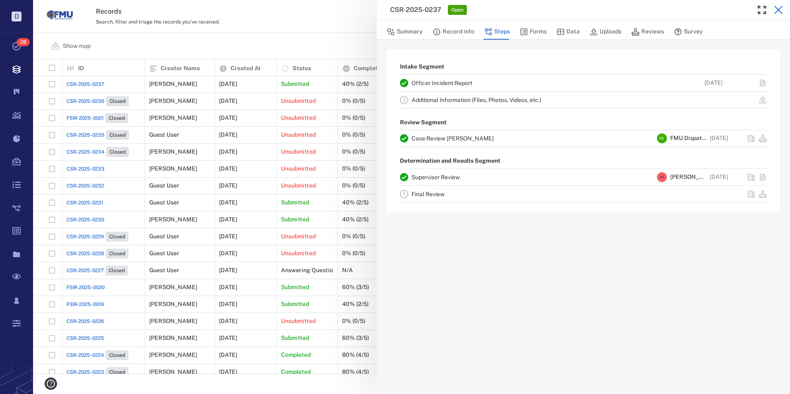
click at [777, 7] on icon "button" at bounding box center [779, 10] width 10 height 10
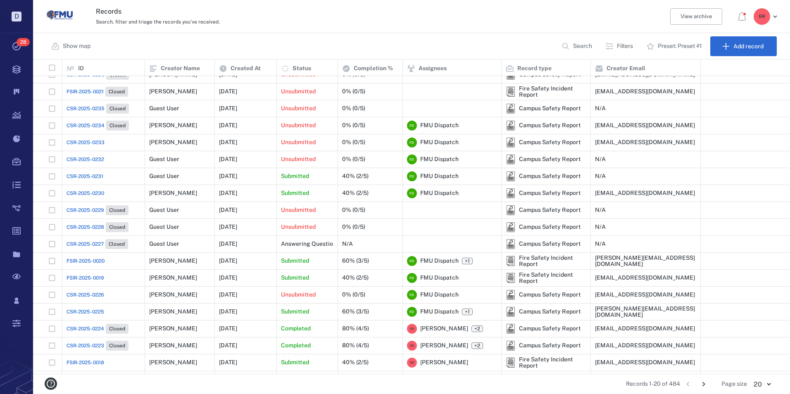
scroll to position [41, 0]
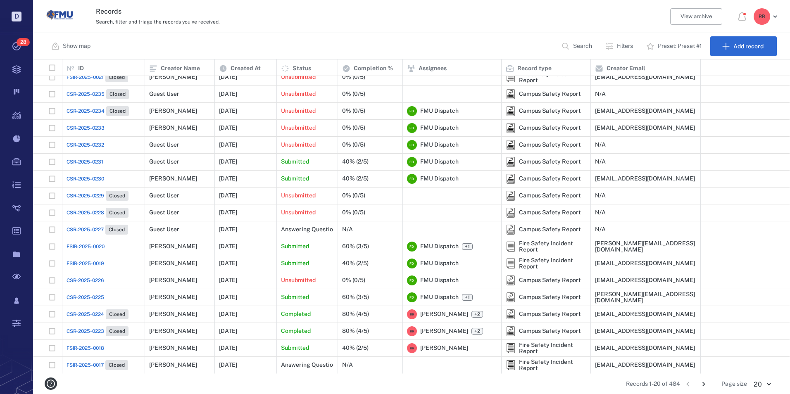
click at [88, 279] on span "CSR-2025-0226" at bounding box center [86, 280] width 38 height 7
click at [90, 279] on span "CSR-2025-0226" at bounding box center [86, 280] width 38 height 7
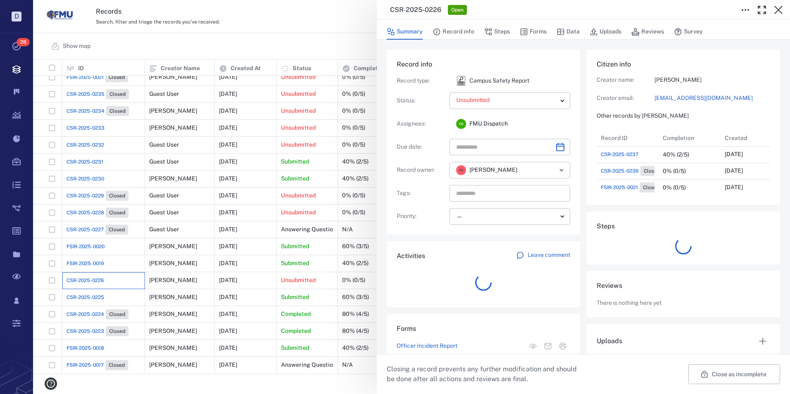
scroll to position [66, 158]
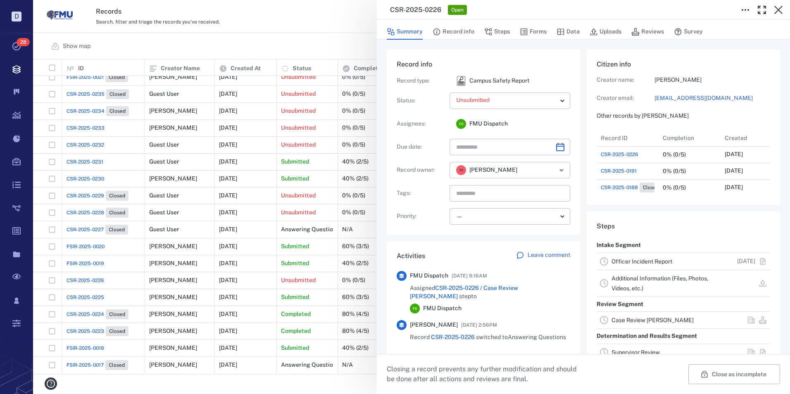
click at [622, 261] on link "Officer Incident Report" at bounding box center [642, 261] width 61 height 7
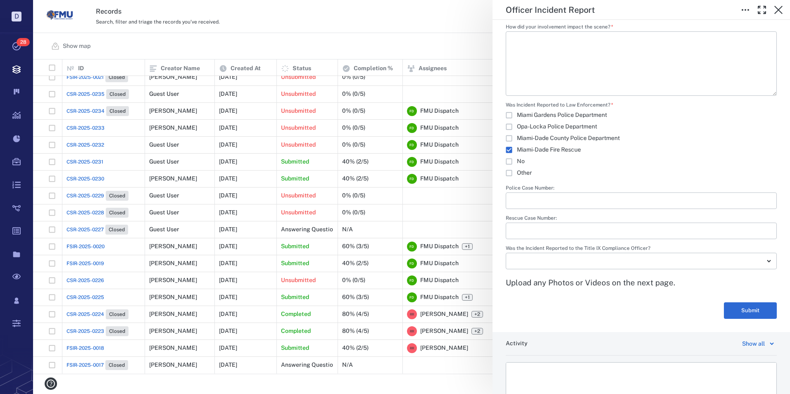
scroll to position [1281, 0]
click at [781, 10] on icon "button" at bounding box center [779, 10] width 10 height 10
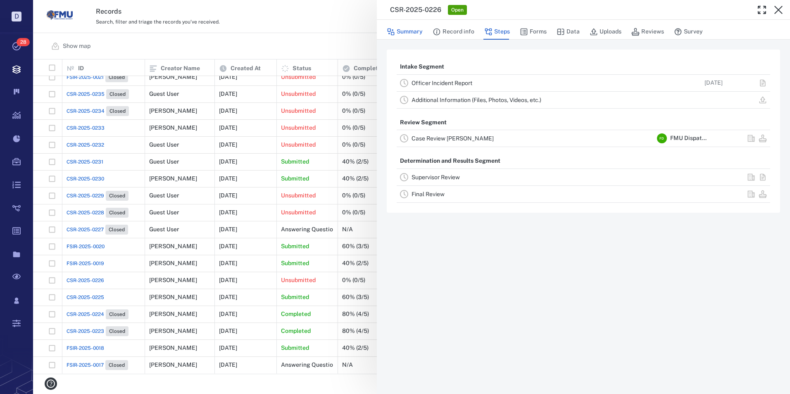
click at [408, 31] on button "Summary" at bounding box center [405, 32] width 36 height 16
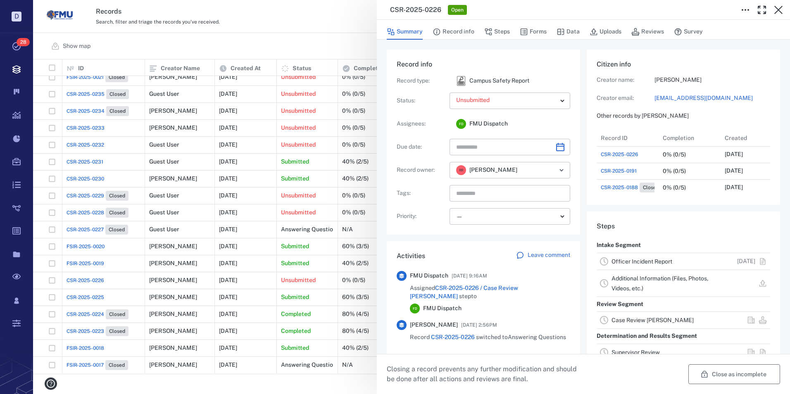
scroll to position [66, 158]
click at [702, 372] on icon "button" at bounding box center [705, 374] width 6 height 7
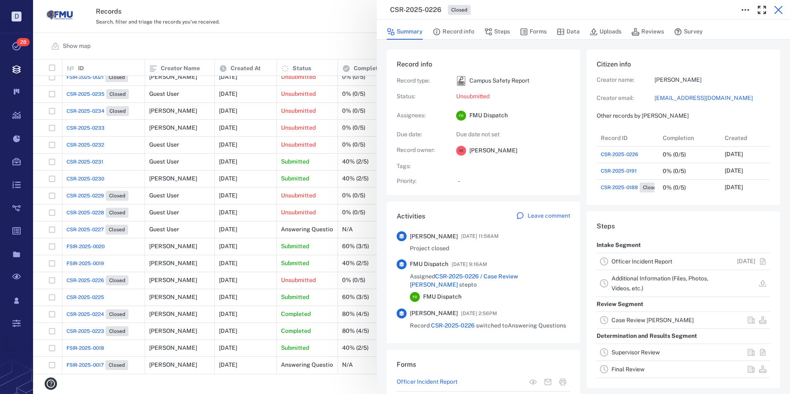
click at [779, 12] on icon "button" at bounding box center [779, 10] width 10 height 10
